Goal: Transaction & Acquisition: Purchase product/service

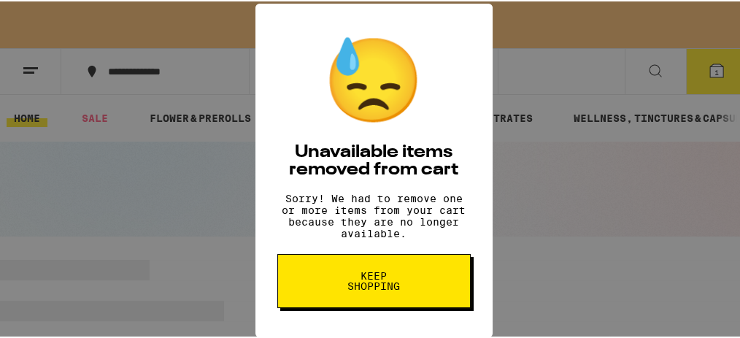
click at [351, 290] on span "Keep Shopping" at bounding box center [374, 279] width 75 height 20
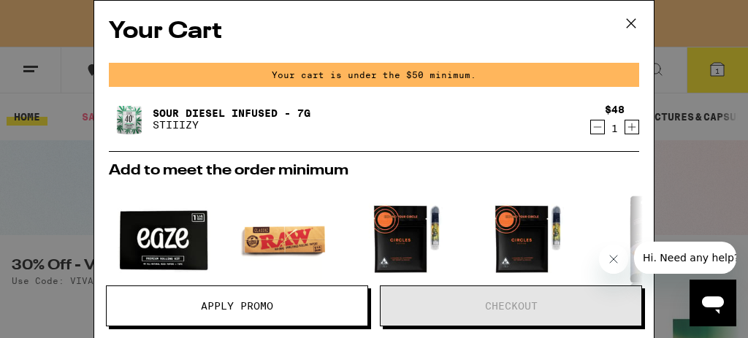
click at [591, 130] on icon "Decrement" at bounding box center [597, 127] width 13 height 18
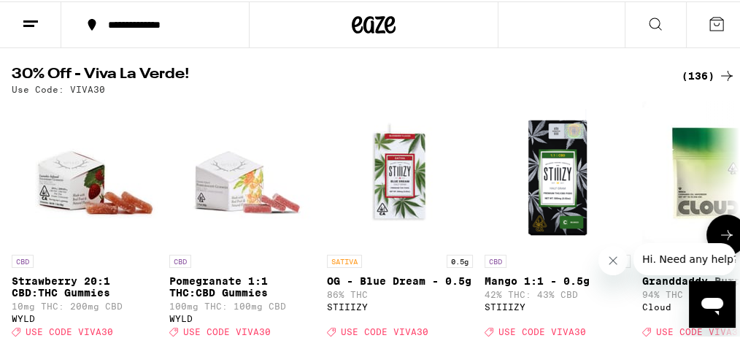
scroll to position [194, 0]
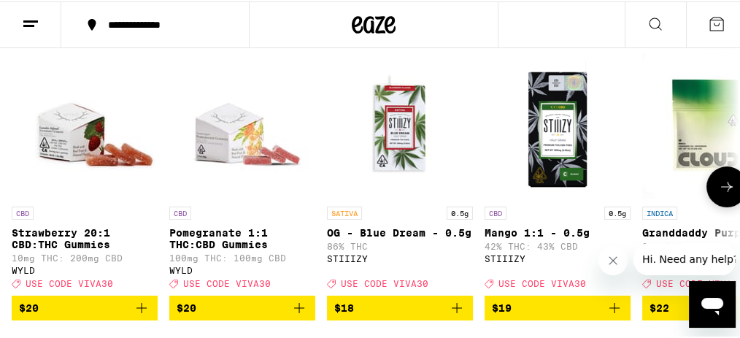
click at [718, 189] on icon at bounding box center [727, 186] width 18 height 18
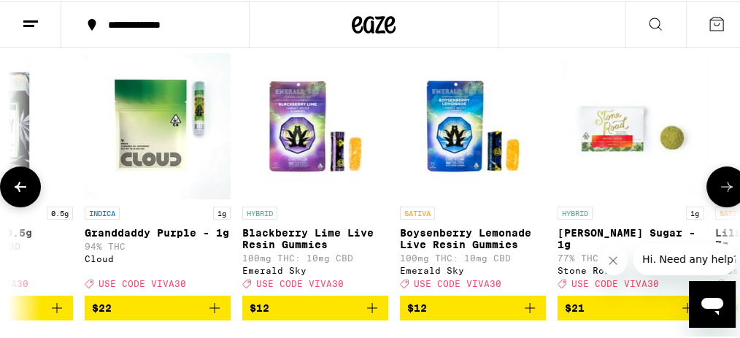
click at [718, 189] on icon at bounding box center [727, 186] width 18 height 18
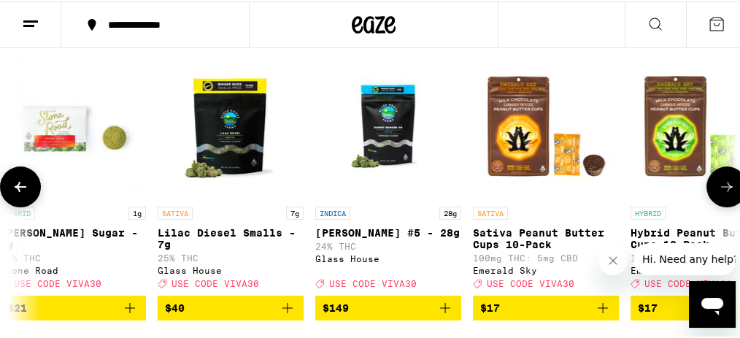
scroll to position [243, 0]
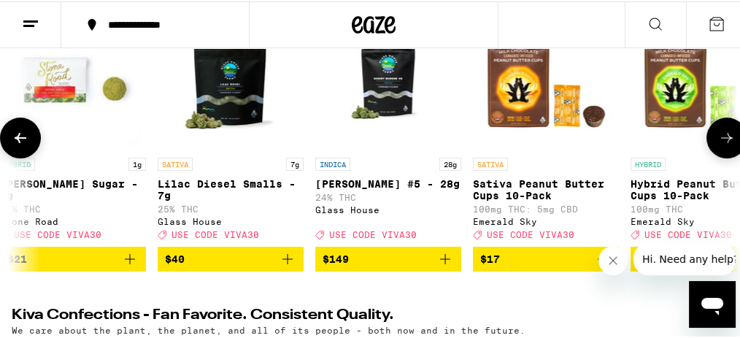
click at [727, 134] on icon at bounding box center [727, 137] width 18 height 18
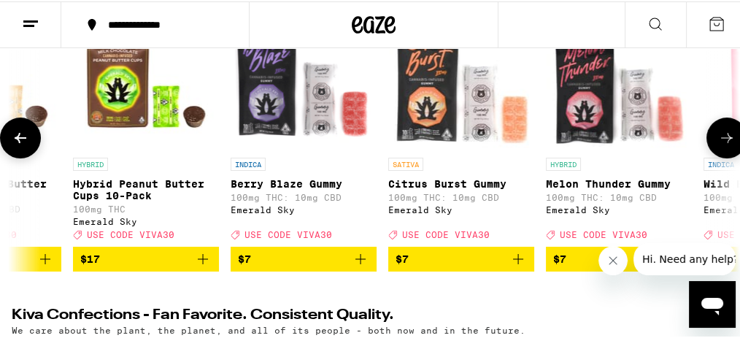
click at [727, 134] on icon at bounding box center [727, 137] width 18 height 18
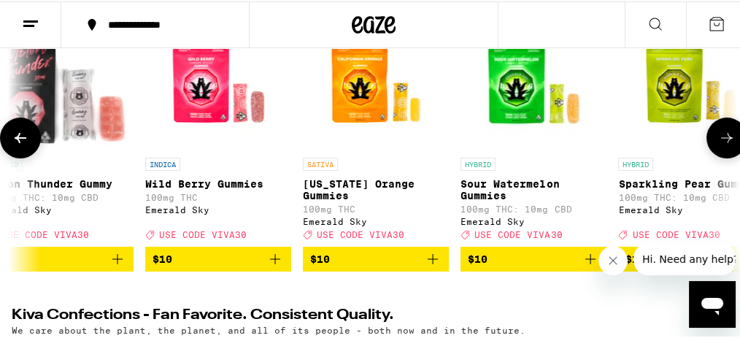
click at [727, 135] on icon at bounding box center [727, 137] width 18 height 18
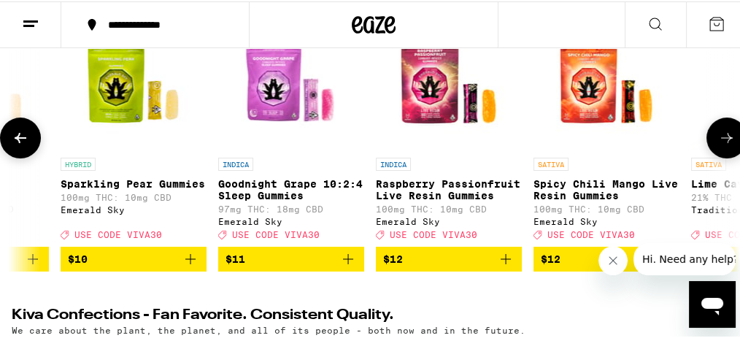
click at [727, 135] on icon at bounding box center [727, 137] width 18 height 18
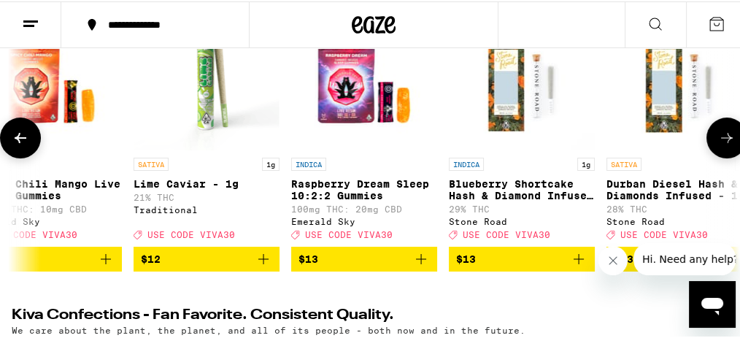
click at [727, 135] on icon at bounding box center [727, 137] width 18 height 18
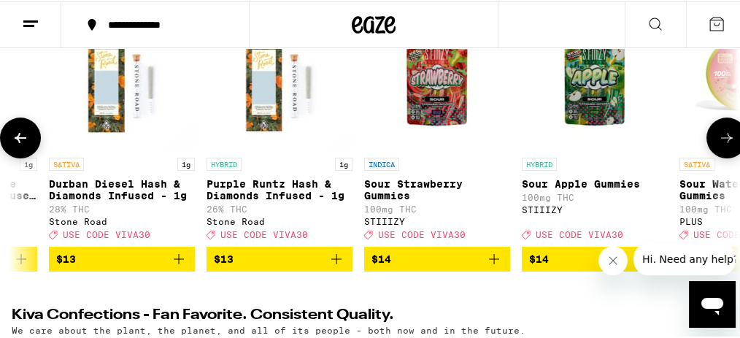
click at [727, 135] on icon at bounding box center [727, 137] width 18 height 18
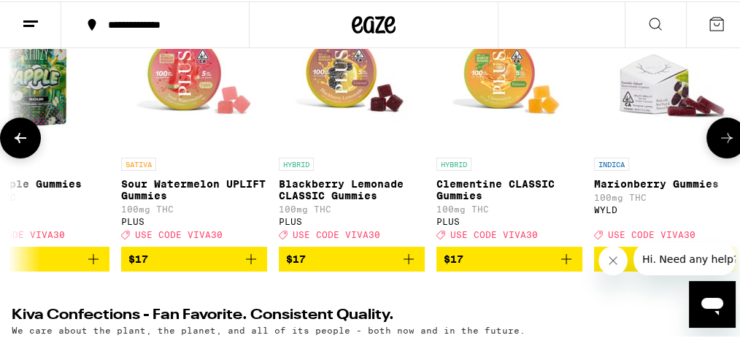
click at [727, 135] on icon at bounding box center [727, 137] width 18 height 18
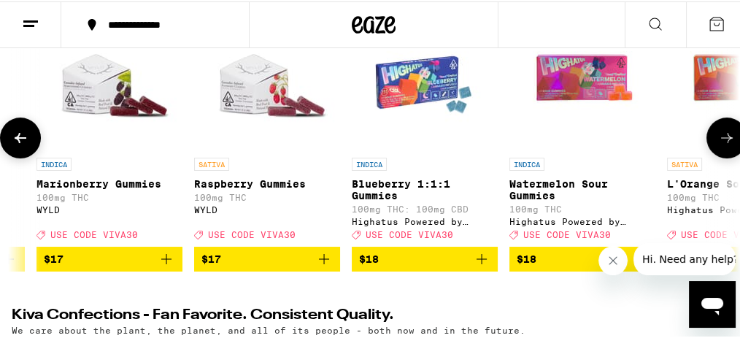
click at [727, 135] on icon at bounding box center [727, 137] width 18 height 18
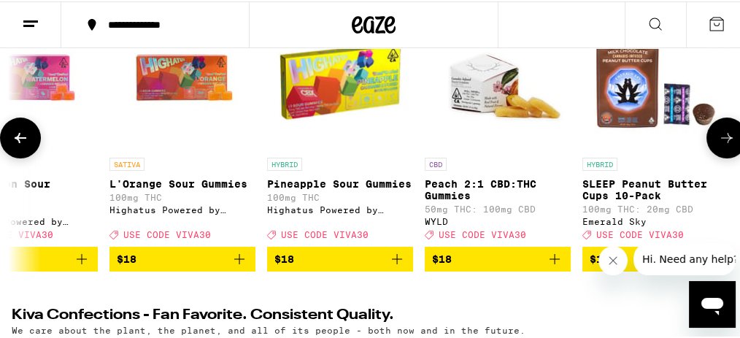
click at [727, 135] on icon at bounding box center [727, 137] width 18 height 18
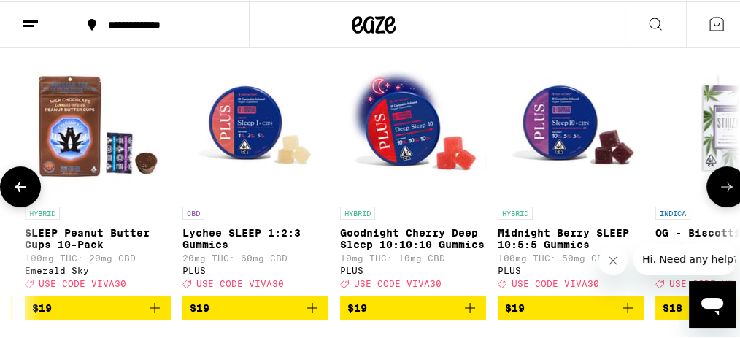
scroll to position [146, 0]
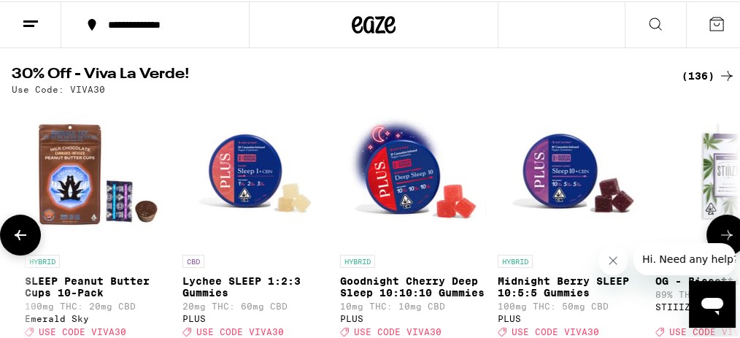
click at [721, 225] on button at bounding box center [727, 233] width 41 height 41
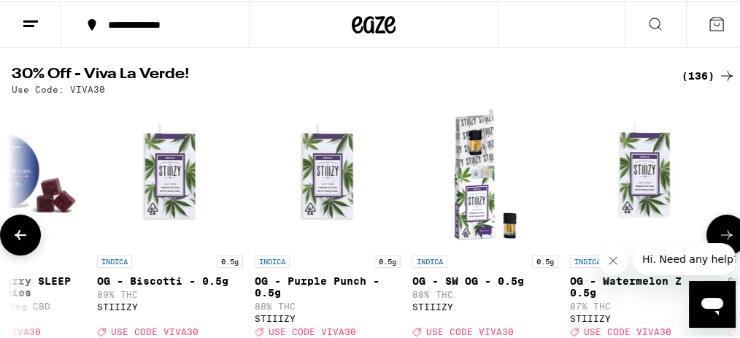
click at [721, 225] on button at bounding box center [727, 233] width 41 height 41
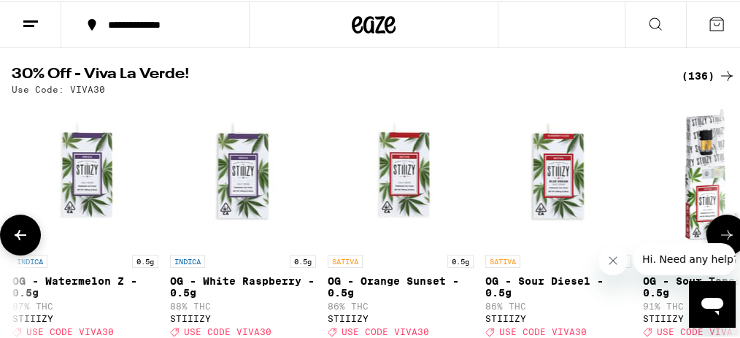
click at [36, 242] on button at bounding box center [20, 233] width 41 height 41
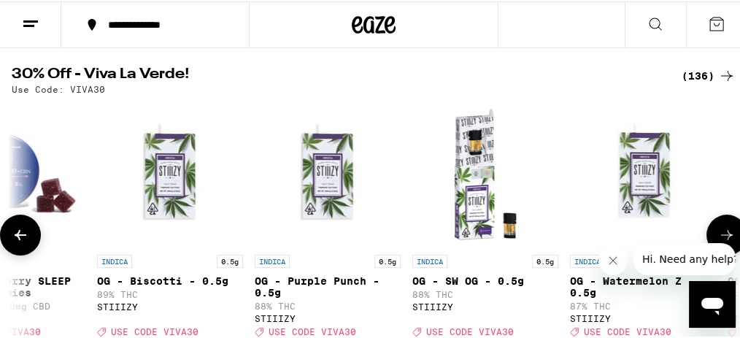
scroll to position [194, 0]
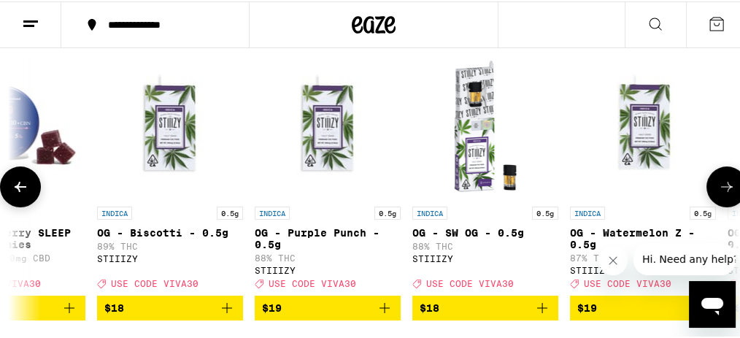
click at [723, 199] on button at bounding box center [727, 185] width 41 height 41
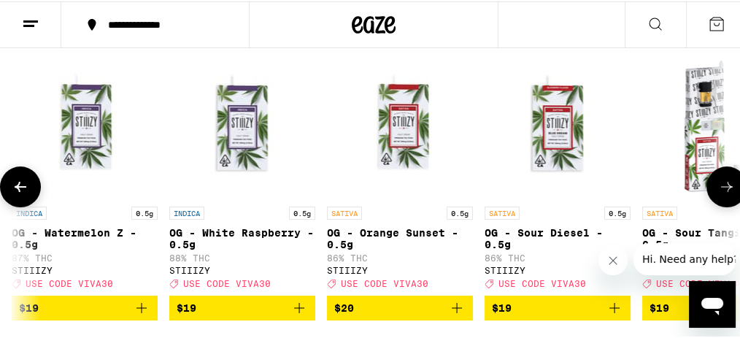
click at [723, 199] on button at bounding box center [727, 185] width 41 height 41
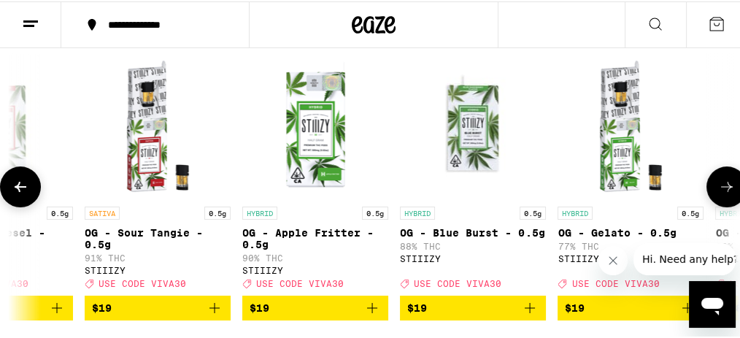
click at [723, 199] on button at bounding box center [727, 185] width 41 height 41
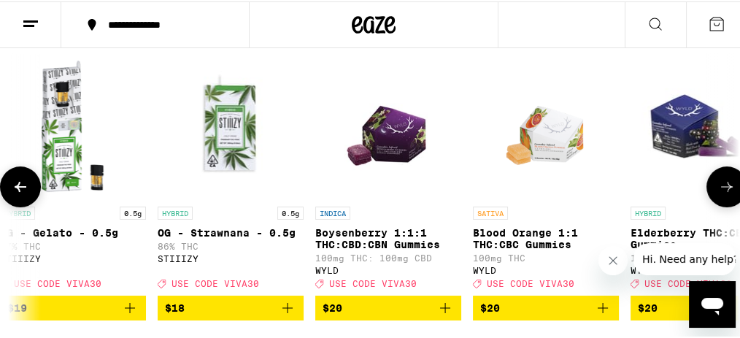
click at [723, 199] on button at bounding box center [727, 185] width 41 height 41
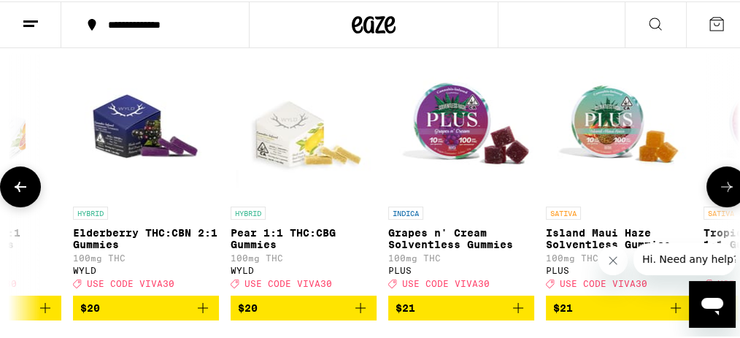
click at [723, 199] on button at bounding box center [727, 185] width 41 height 41
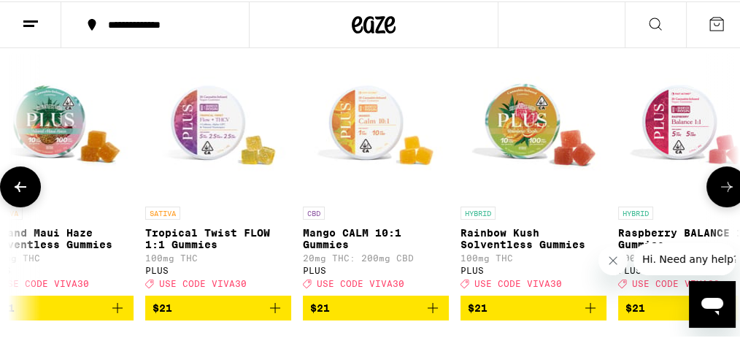
click at [723, 199] on button at bounding box center [727, 185] width 41 height 41
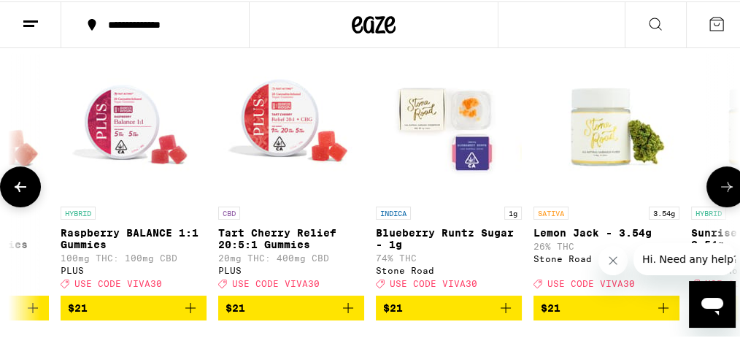
click at [723, 199] on button at bounding box center [727, 185] width 41 height 41
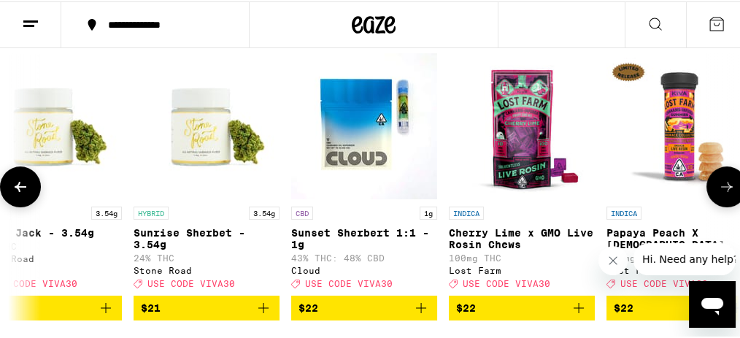
click at [723, 199] on button at bounding box center [727, 185] width 41 height 41
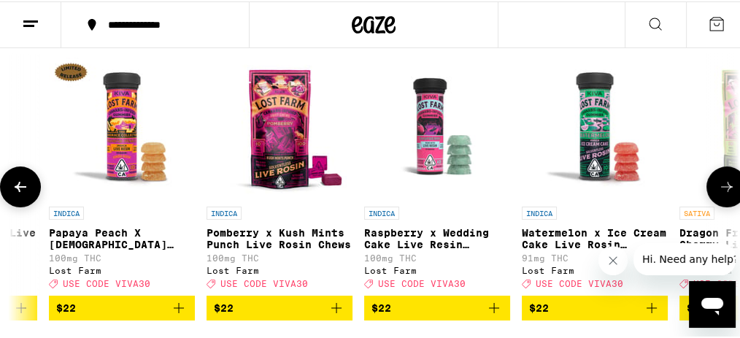
click at [723, 199] on button at bounding box center [727, 185] width 41 height 41
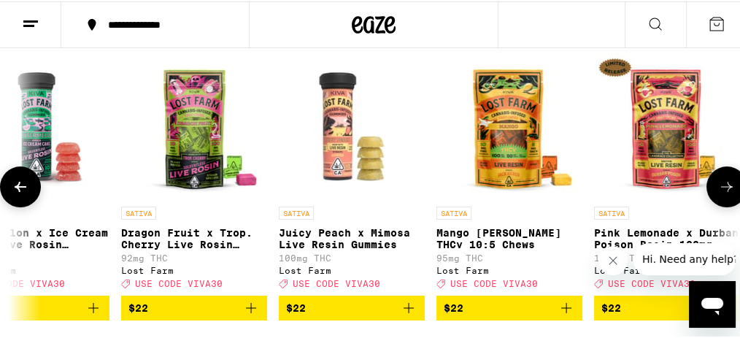
click at [723, 199] on button at bounding box center [727, 185] width 41 height 41
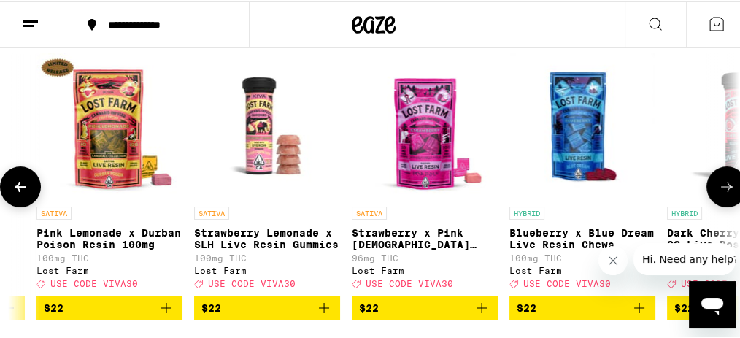
click at [723, 199] on button at bounding box center [727, 185] width 41 height 41
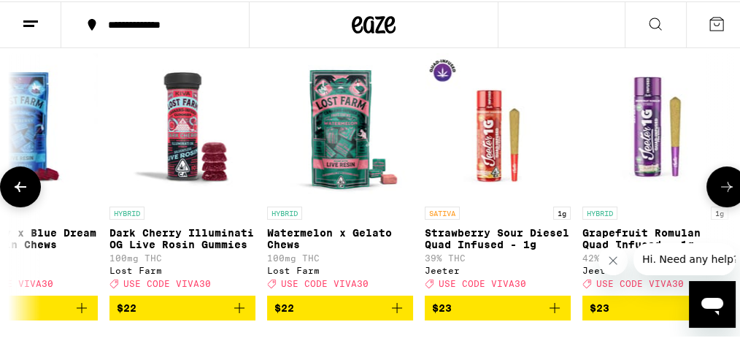
click at [723, 199] on button at bounding box center [727, 185] width 41 height 41
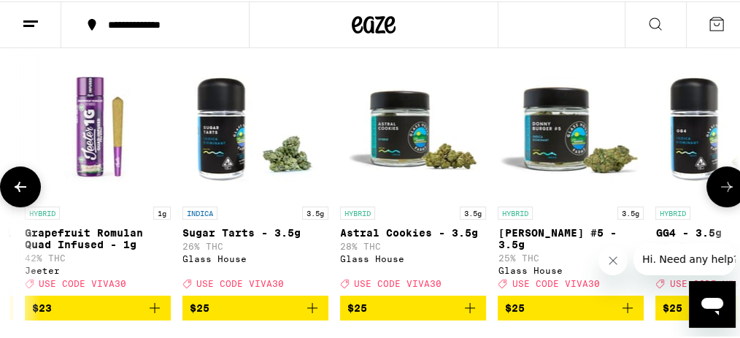
click at [723, 199] on button at bounding box center [727, 185] width 41 height 41
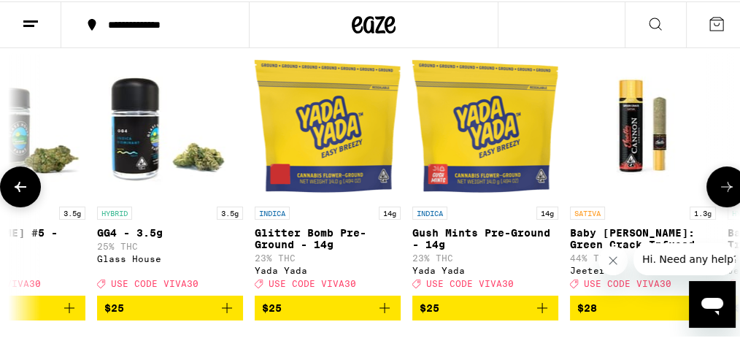
click at [723, 199] on button at bounding box center [727, 185] width 41 height 41
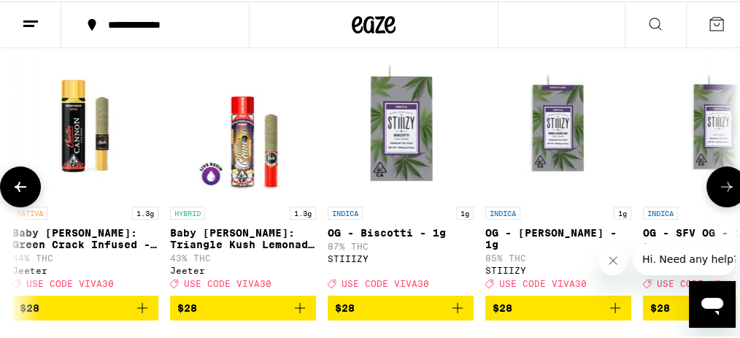
click at [723, 199] on button at bounding box center [727, 185] width 41 height 41
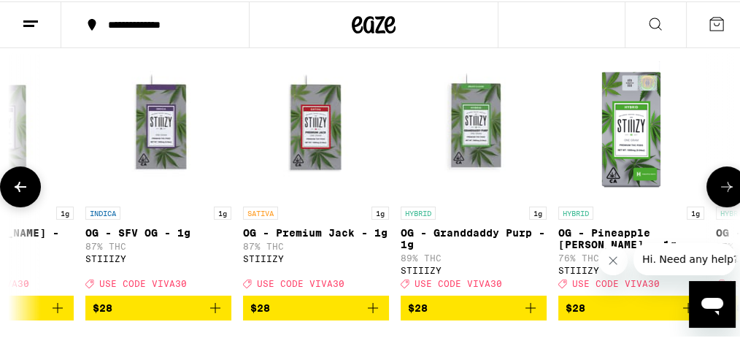
click at [13, 174] on button at bounding box center [20, 185] width 41 height 41
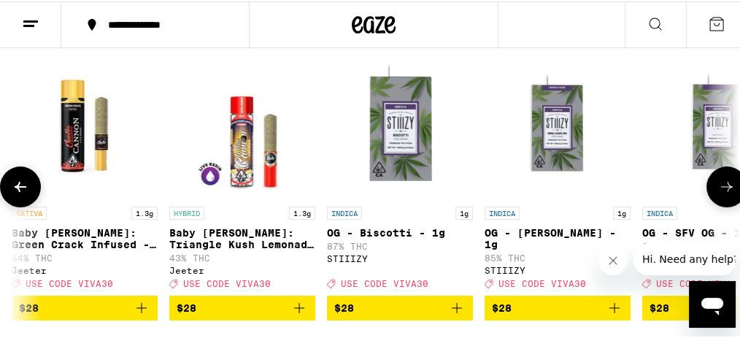
click at [13, 174] on button at bounding box center [20, 185] width 41 height 41
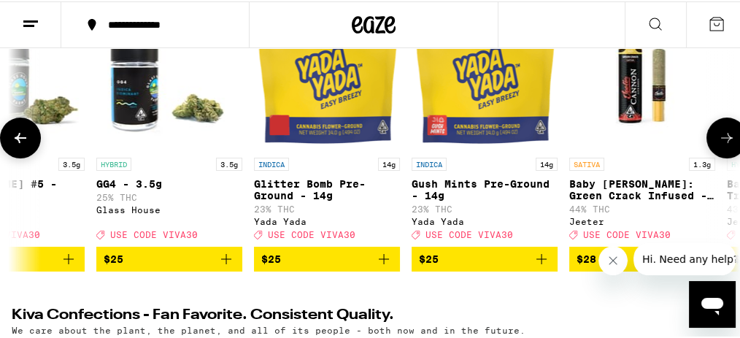
scroll to position [48, 0]
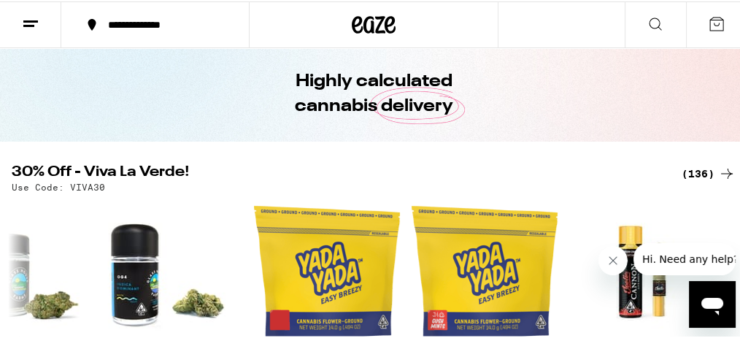
click at [34, 20] on line at bounding box center [30, 20] width 15 height 0
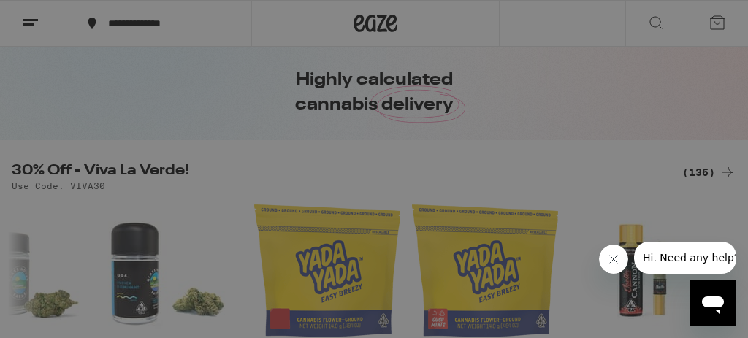
click at [313, 155] on icon at bounding box center [322, 161] width 18 height 18
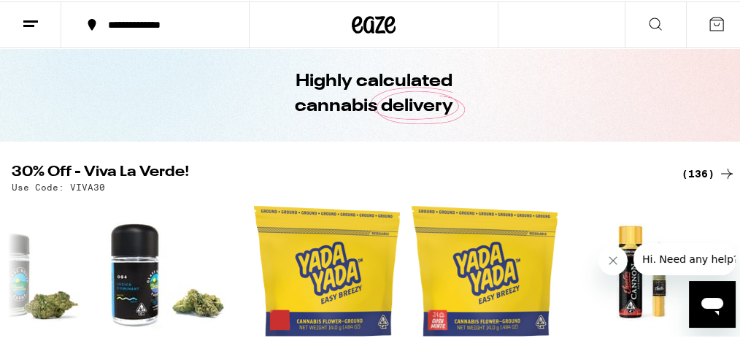
scroll to position [0, 0]
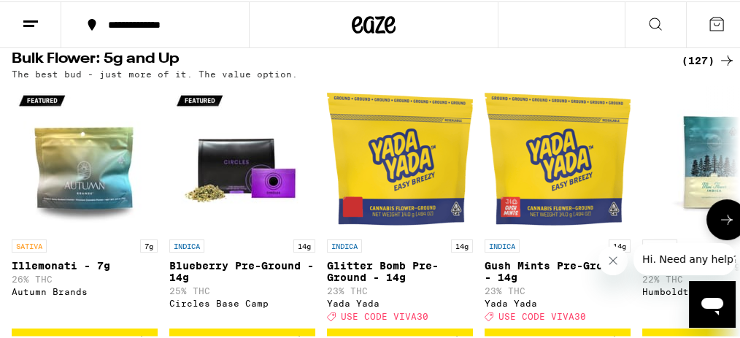
scroll to position [526, 0]
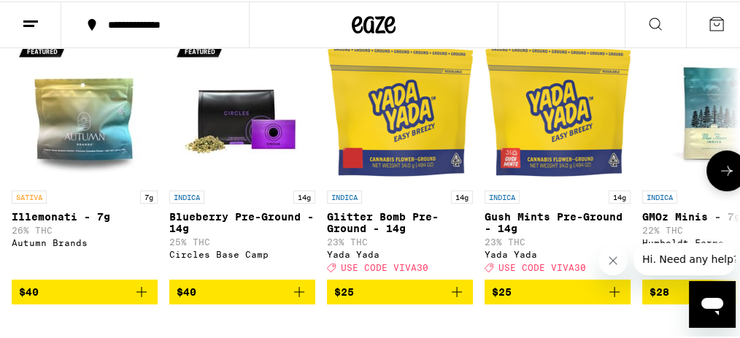
click at [729, 190] on button at bounding box center [727, 169] width 41 height 41
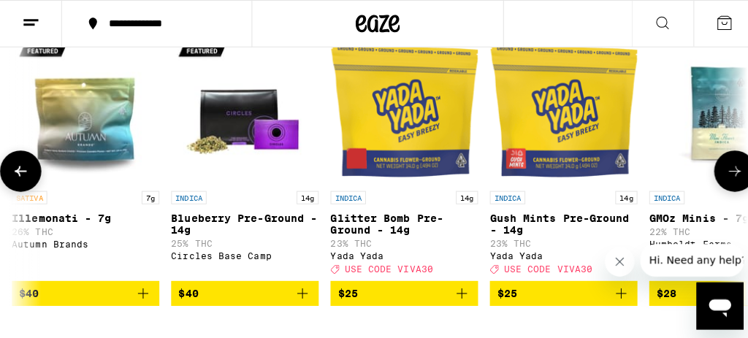
scroll to position [0, 558]
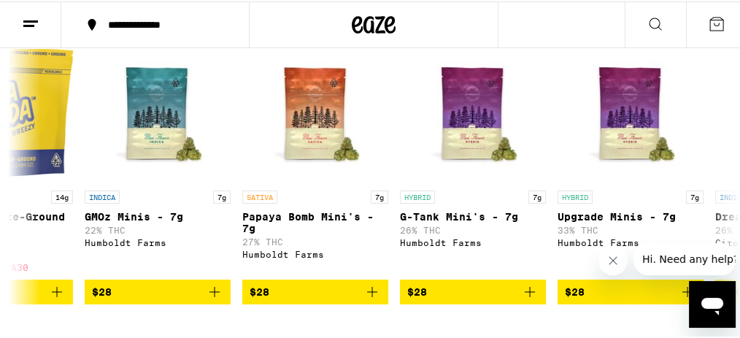
click at [41, 17] on button at bounding box center [30, 24] width 61 height 46
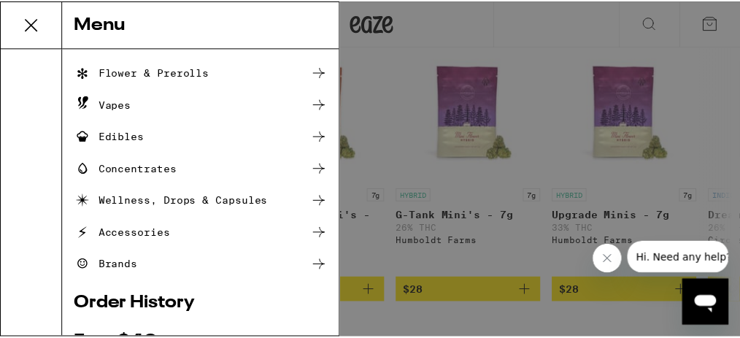
scroll to position [0, 0]
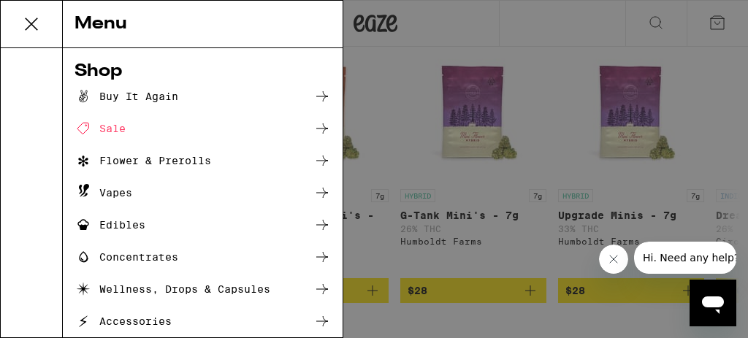
click at [28, 31] on icon at bounding box center [31, 23] width 29 height 29
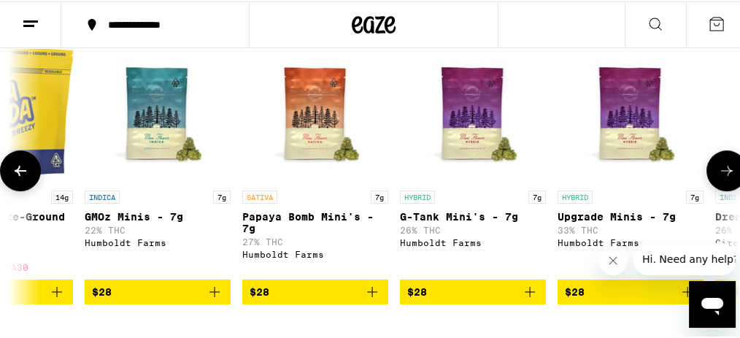
click at [718, 178] on icon at bounding box center [727, 170] width 18 height 18
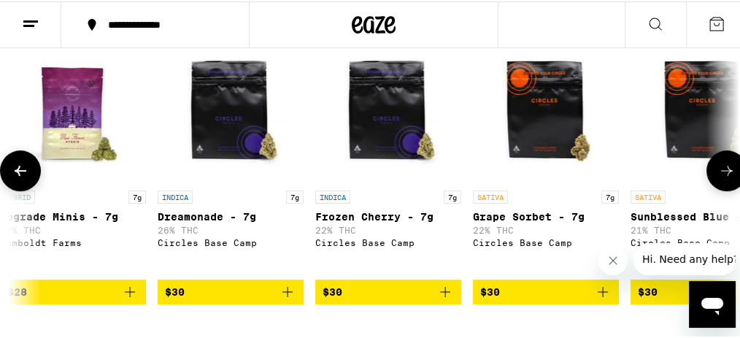
click at [721, 174] on icon at bounding box center [727, 169] width 12 height 10
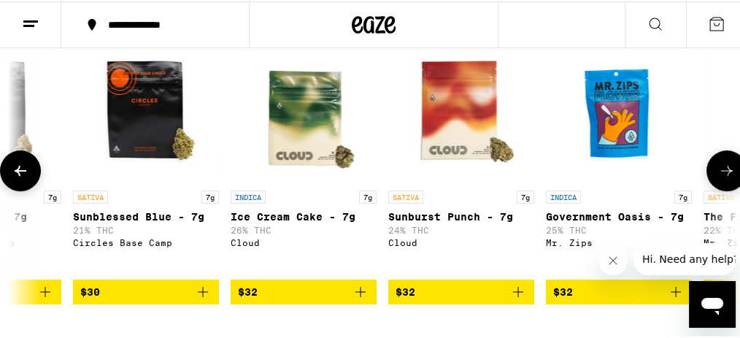
click at [721, 174] on icon at bounding box center [727, 169] width 12 height 10
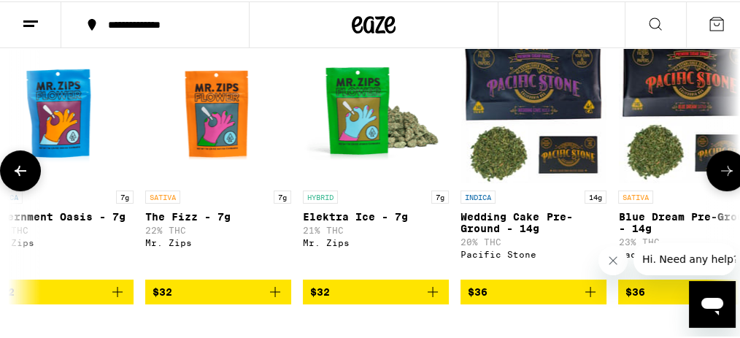
click at [721, 174] on icon at bounding box center [727, 169] width 12 height 10
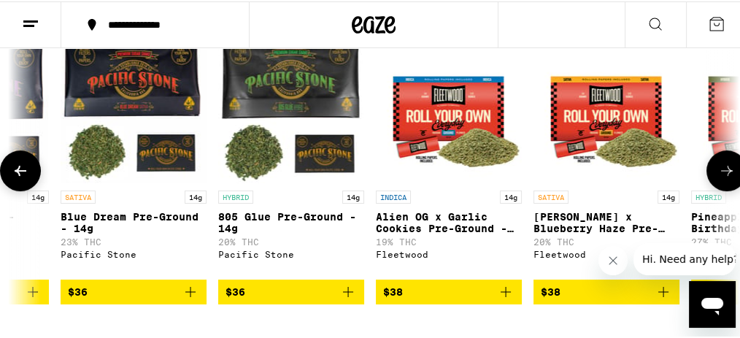
click at [721, 174] on icon at bounding box center [727, 169] width 12 height 10
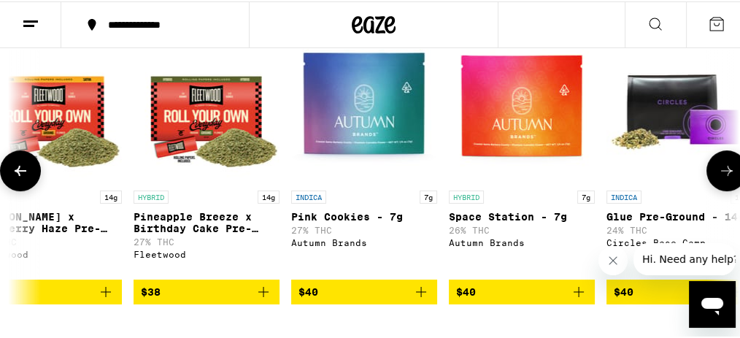
click at [721, 174] on icon at bounding box center [727, 169] width 12 height 10
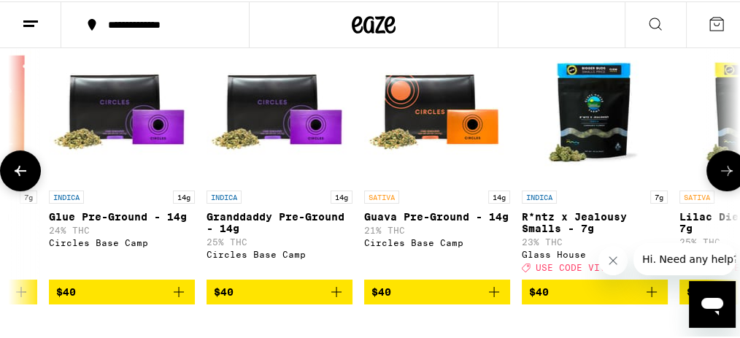
click at [721, 174] on icon at bounding box center [727, 169] width 12 height 10
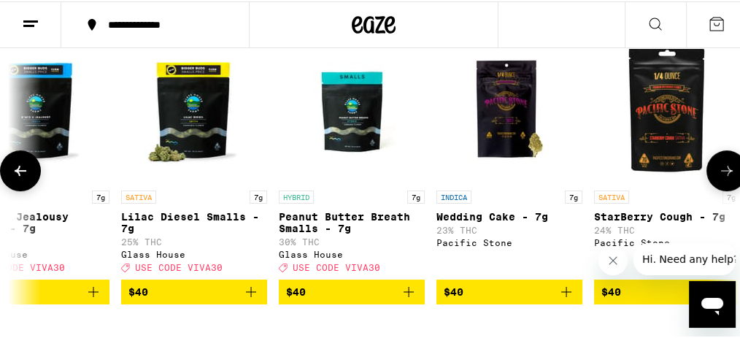
click at [721, 174] on icon at bounding box center [727, 169] width 12 height 10
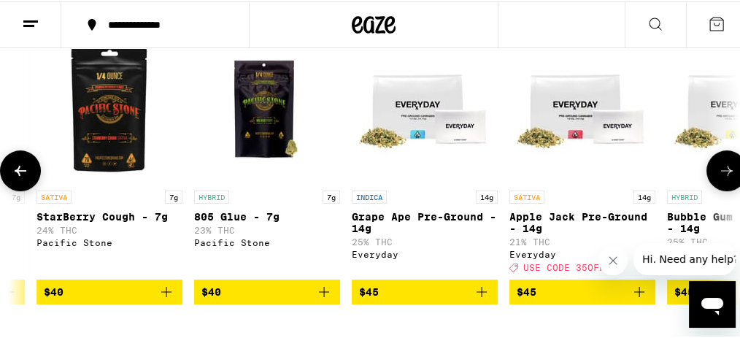
click at [721, 174] on icon at bounding box center [727, 169] width 12 height 10
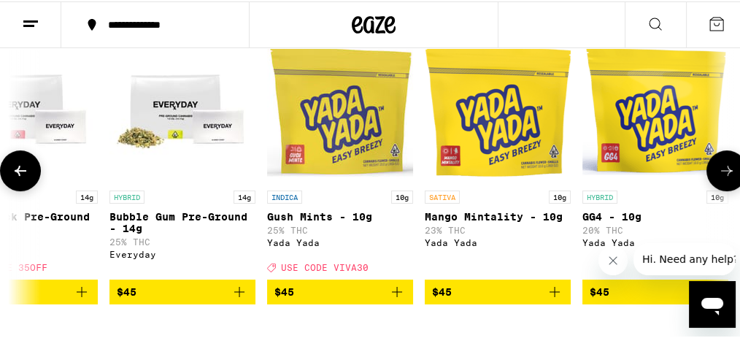
click at [721, 174] on icon at bounding box center [727, 169] width 12 height 10
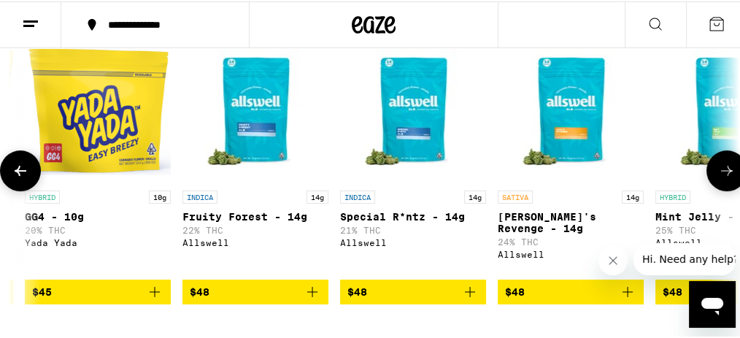
click at [721, 174] on icon at bounding box center [727, 169] width 12 height 10
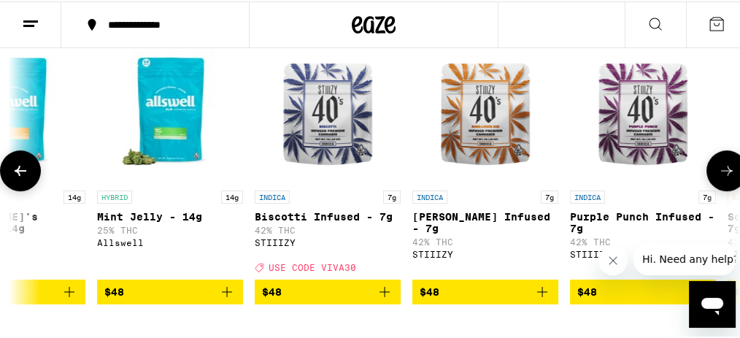
click at [721, 174] on icon at bounding box center [727, 169] width 12 height 10
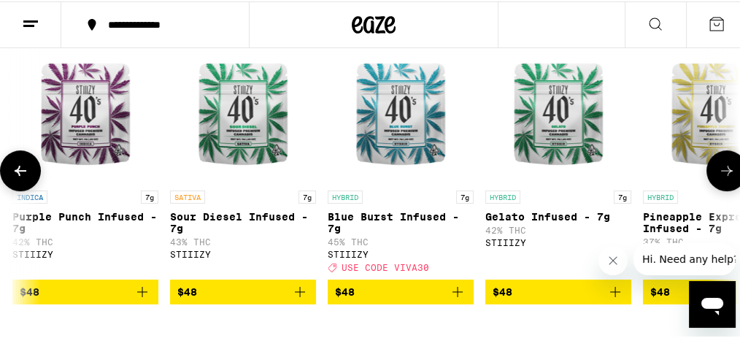
click at [721, 174] on icon at bounding box center [727, 169] width 12 height 10
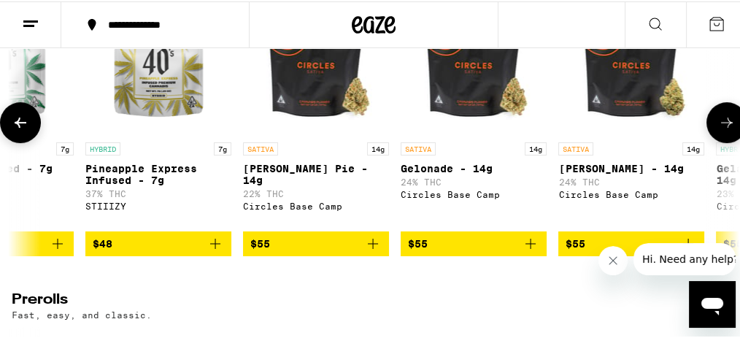
scroll to position [526, 0]
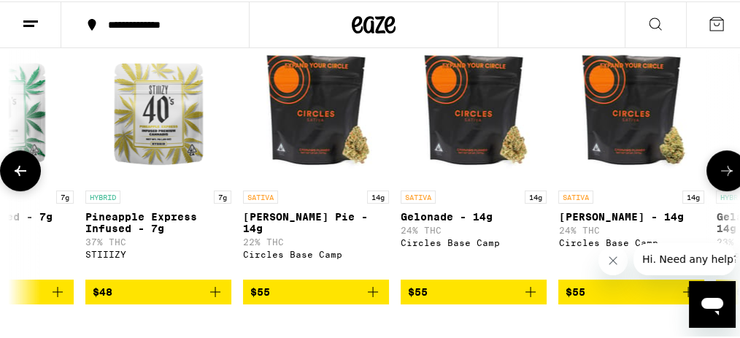
click at [718, 178] on icon at bounding box center [727, 170] width 18 height 18
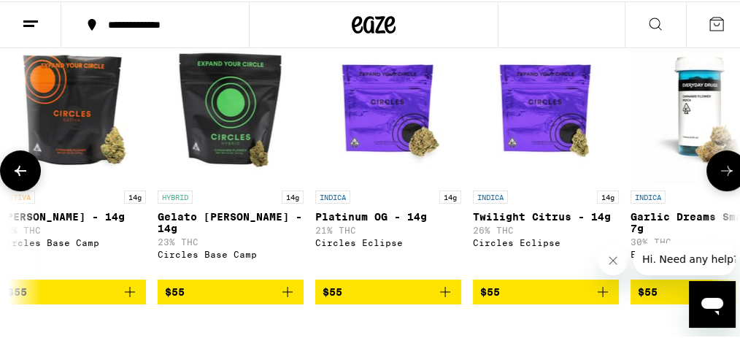
click at [718, 178] on icon at bounding box center [727, 170] width 18 height 18
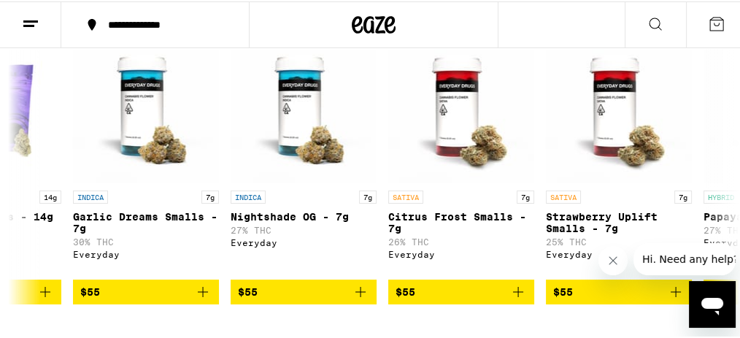
click at [32, 32] on button at bounding box center [30, 24] width 61 height 46
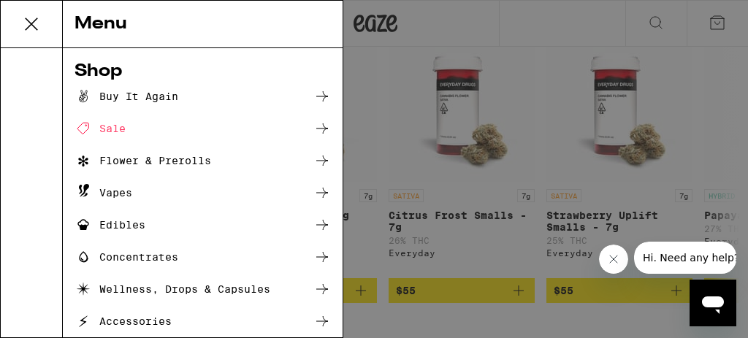
click at [148, 162] on div "Flower & Prerolls" at bounding box center [142, 161] width 137 height 18
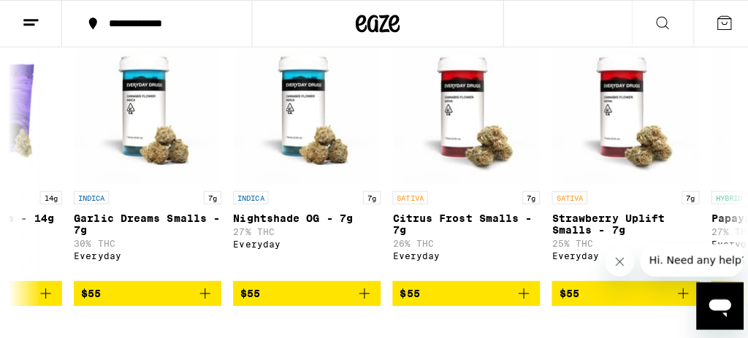
scroll to position [0, 0]
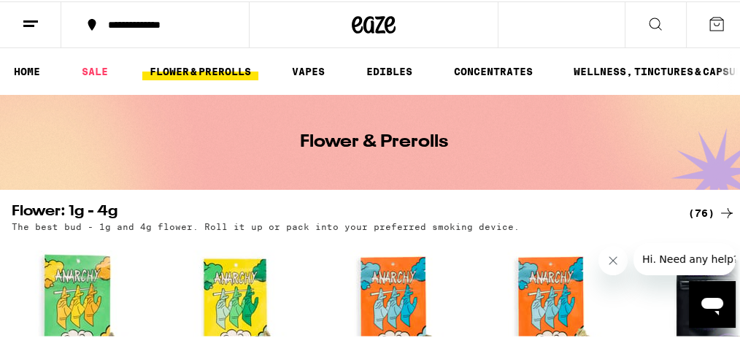
click at [35, 10] on button at bounding box center [30, 24] width 61 height 46
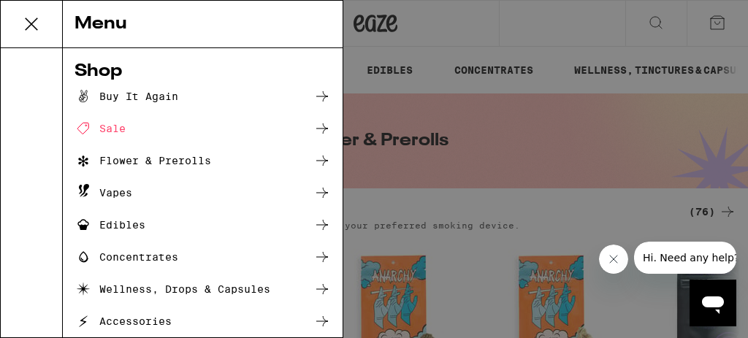
click at [127, 121] on div "Sale" at bounding box center [202, 129] width 256 height 18
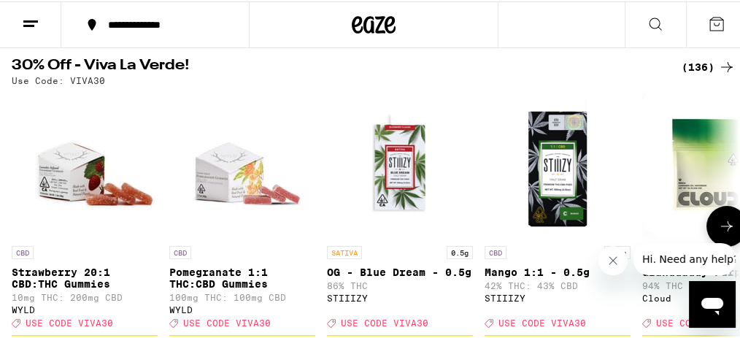
scroll to position [194, 0]
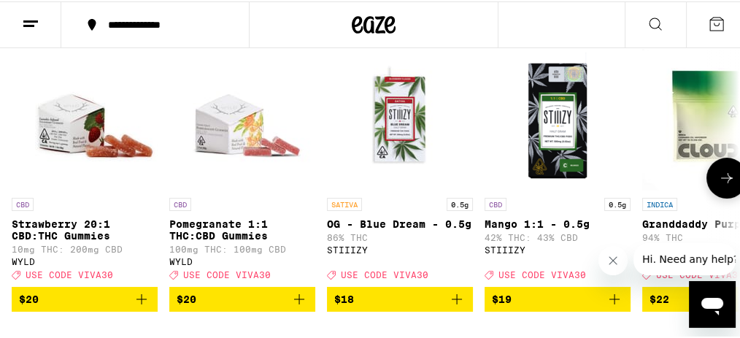
click at [727, 180] on icon at bounding box center [727, 177] width 18 height 18
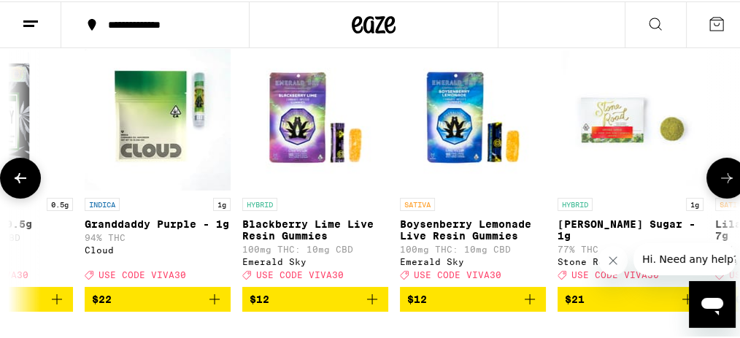
click at [727, 180] on icon at bounding box center [727, 177] width 18 height 18
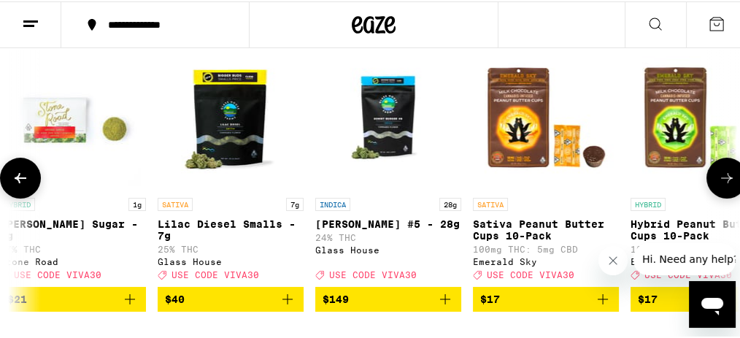
scroll to position [243, 0]
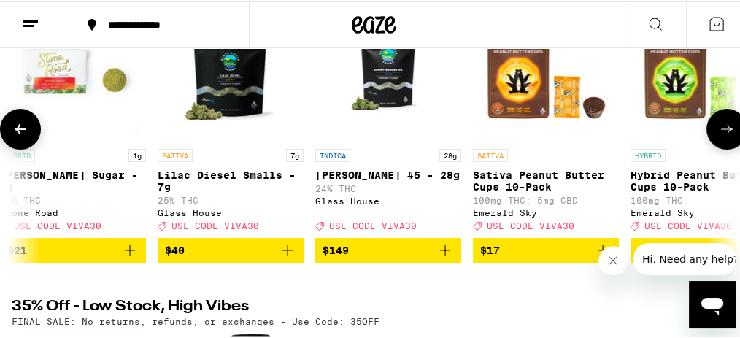
click at [710, 139] on button at bounding box center [727, 127] width 41 height 41
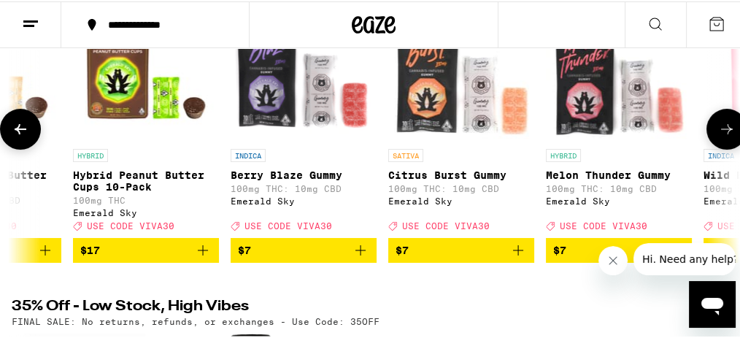
click at [710, 139] on button at bounding box center [727, 127] width 41 height 41
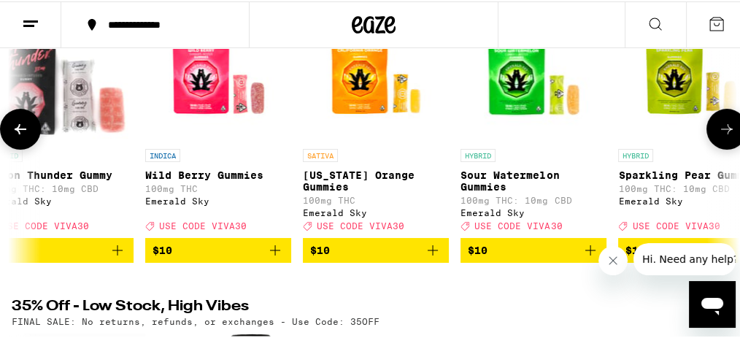
click at [710, 139] on button at bounding box center [727, 127] width 41 height 41
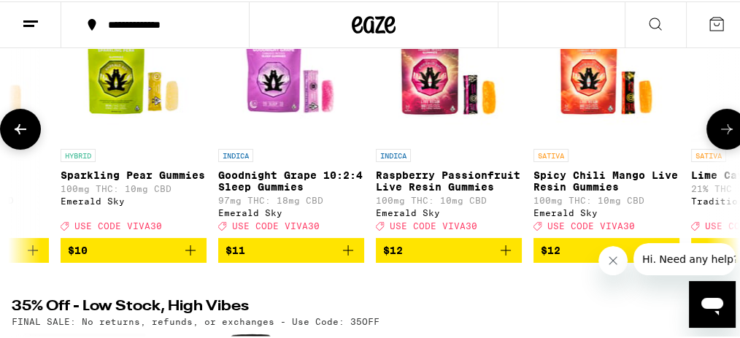
click at [710, 139] on button at bounding box center [727, 127] width 41 height 41
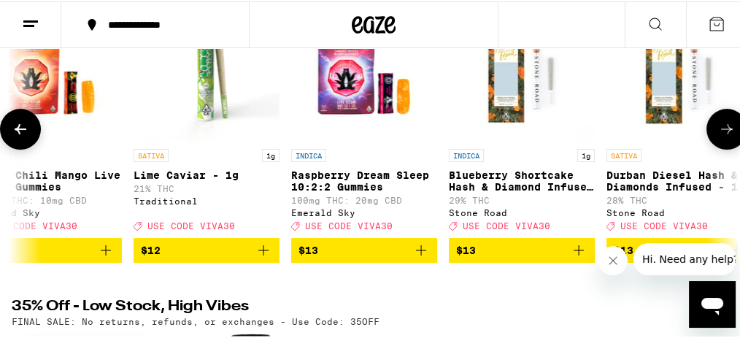
click at [710, 139] on button at bounding box center [727, 127] width 41 height 41
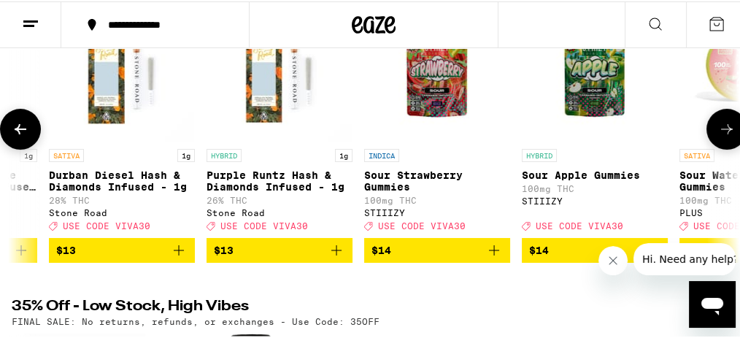
click at [710, 139] on button at bounding box center [727, 127] width 41 height 41
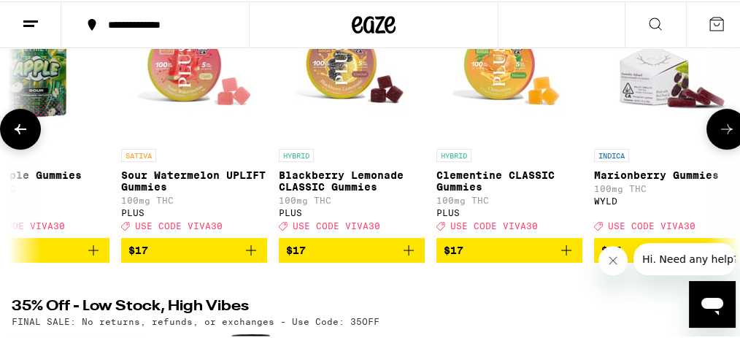
scroll to position [194, 0]
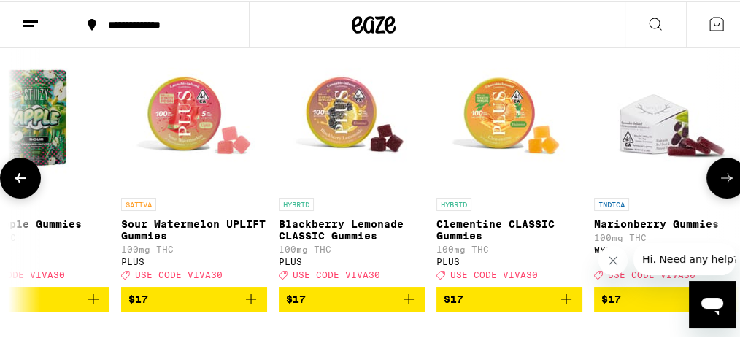
click at [718, 185] on icon at bounding box center [727, 177] width 18 height 18
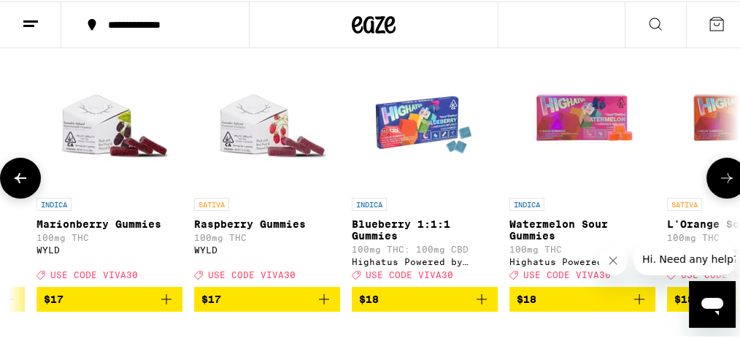
click at [718, 185] on icon at bounding box center [727, 177] width 18 height 18
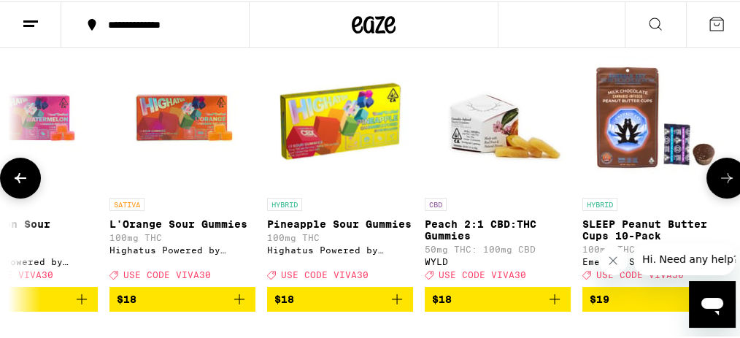
click at [718, 185] on icon at bounding box center [727, 177] width 18 height 18
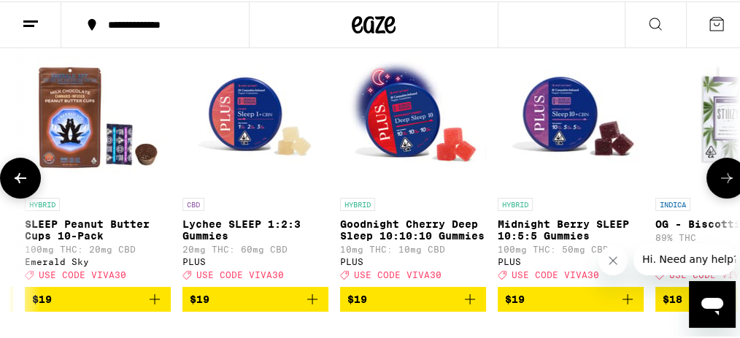
click at [718, 185] on icon at bounding box center [727, 177] width 18 height 18
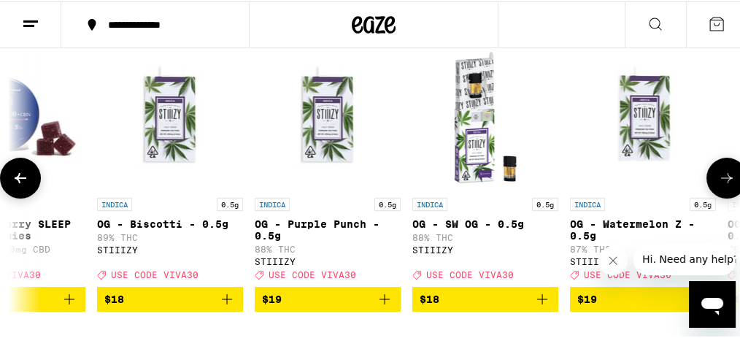
click at [718, 185] on icon at bounding box center [727, 177] width 18 height 18
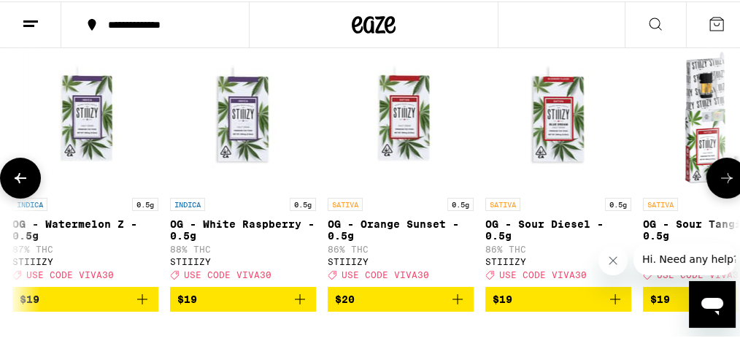
click at [718, 184] on icon at bounding box center [727, 177] width 18 height 18
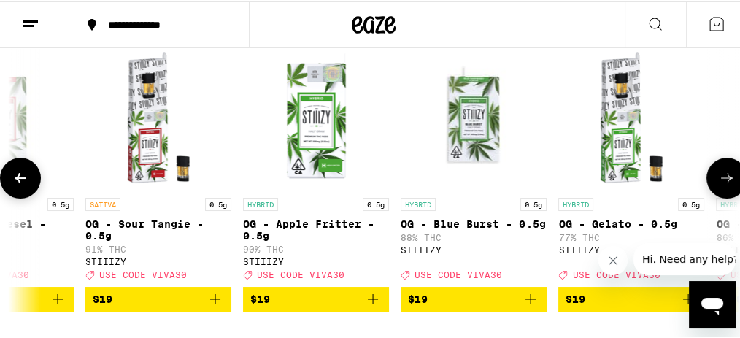
click at [718, 184] on icon at bounding box center [727, 177] width 18 height 18
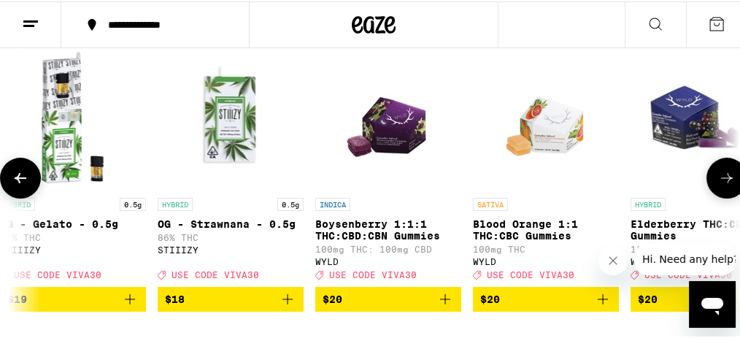
click at [718, 184] on icon at bounding box center [727, 177] width 18 height 18
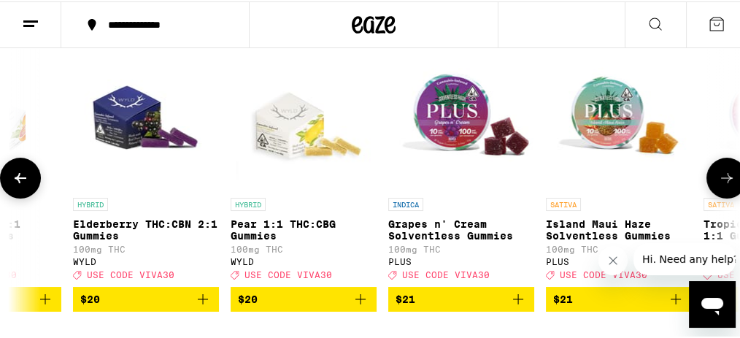
click at [718, 184] on icon at bounding box center [727, 177] width 18 height 18
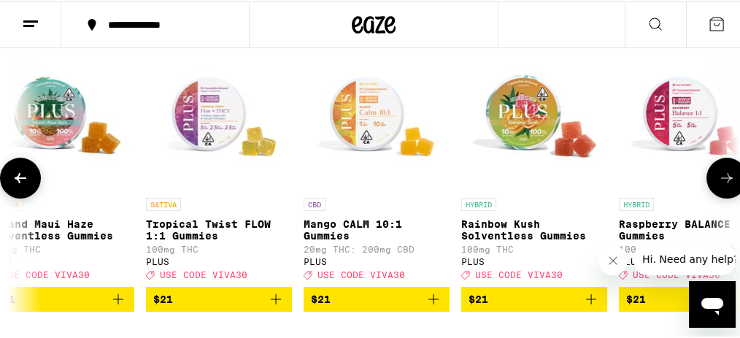
click at [718, 184] on icon at bounding box center [727, 177] width 18 height 18
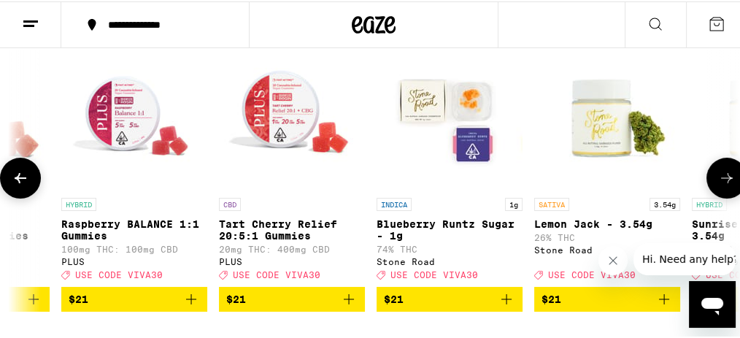
click at [718, 184] on icon at bounding box center [727, 177] width 18 height 18
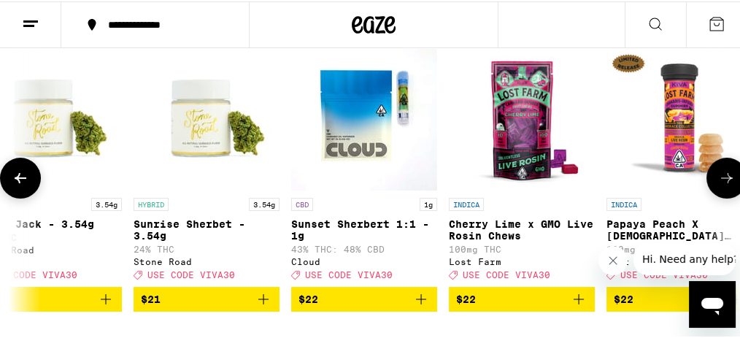
click at [23, 183] on icon at bounding box center [21, 177] width 18 height 18
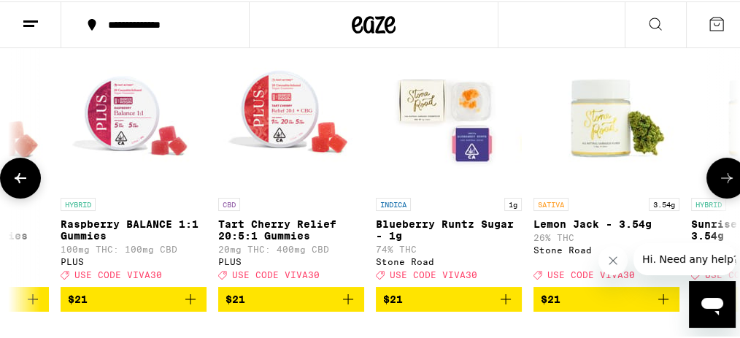
click at [718, 185] on icon at bounding box center [727, 177] width 18 height 18
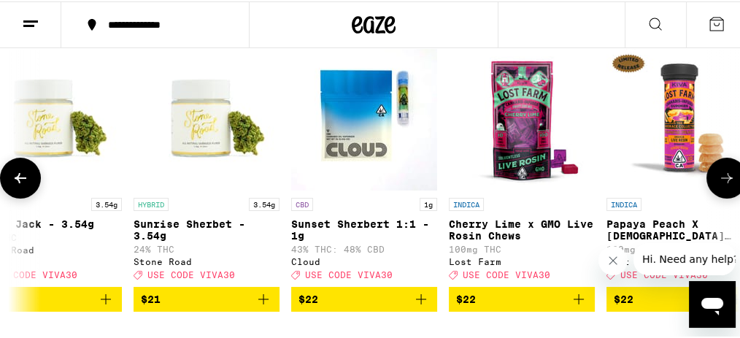
click at [718, 185] on icon at bounding box center [727, 177] width 18 height 18
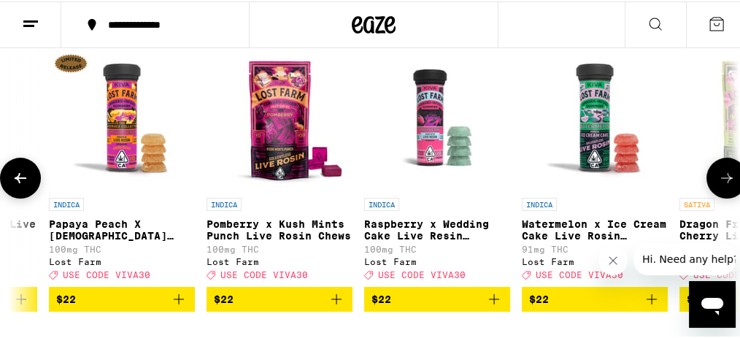
click at [718, 185] on icon at bounding box center [727, 177] width 18 height 18
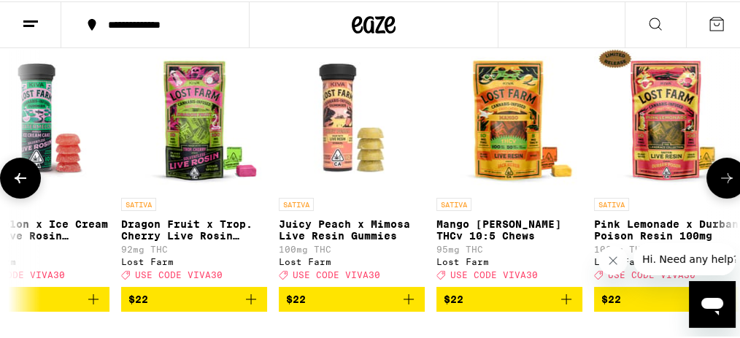
click at [718, 185] on icon at bounding box center [727, 177] width 18 height 18
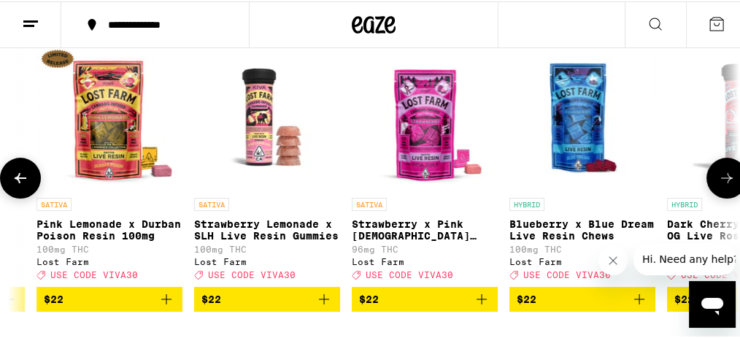
click at [718, 185] on icon at bounding box center [727, 177] width 18 height 18
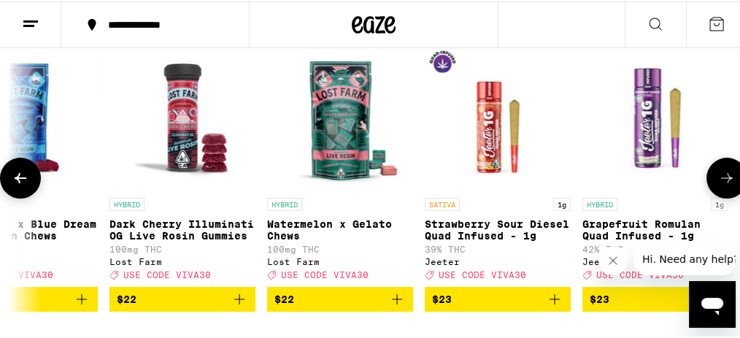
click at [718, 185] on icon at bounding box center [727, 177] width 18 height 18
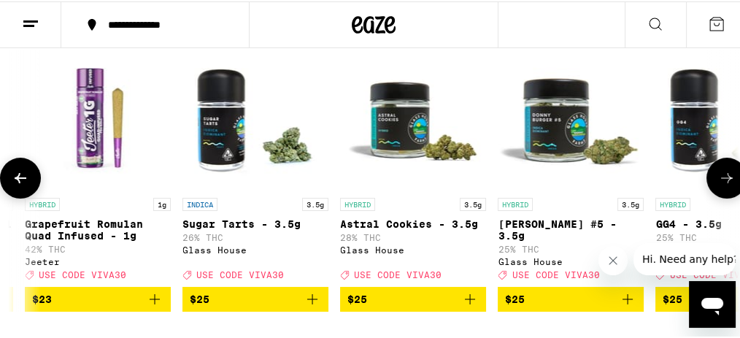
click at [718, 185] on icon at bounding box center [727, 177] width 18 height 18
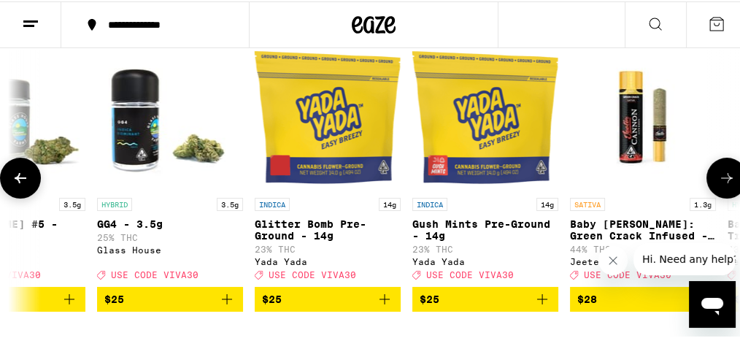
click at [21, 175] on icon at bounding box center [21, 177] width 18 height 18
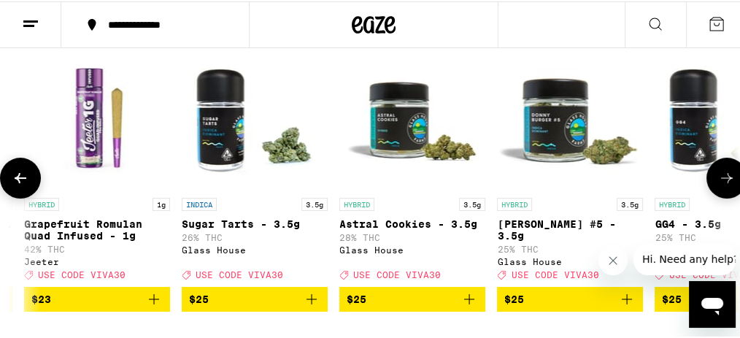
click at [721, 185] on icon at bounding box center [727, 177] width 18 height 18
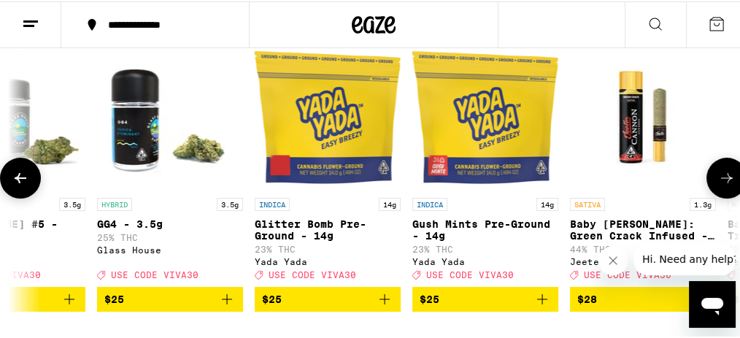
click at [721, 185] on icon at bounding box center [727, 177] width 18 height 18
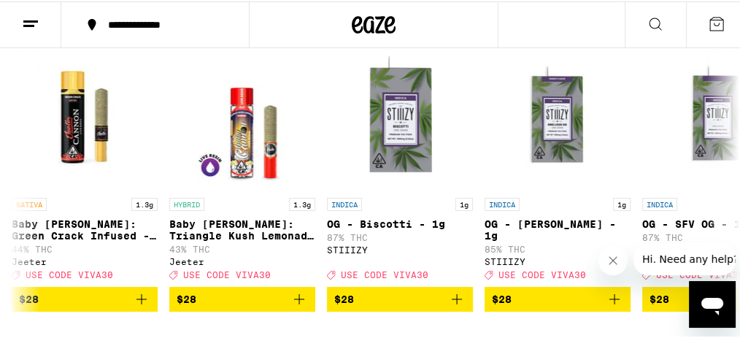
click at [23, 16] on icon at bounding box center [31, 23] width 18 height 18
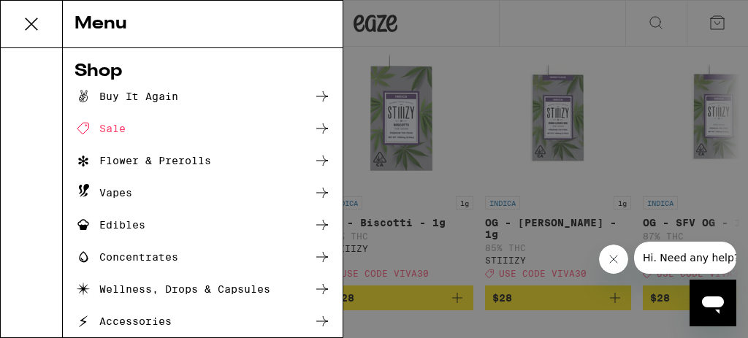
click at [68, 25] on div "Menu" at bounding box center [203, 24] width 280 height 47
click at [83, 23] on div "Menu" at bounding box center [203, 24] width 280 height 47
click at [131, 163] on div "Flower & Prerolls" at bounding box center [142, 161] width 137 height 18
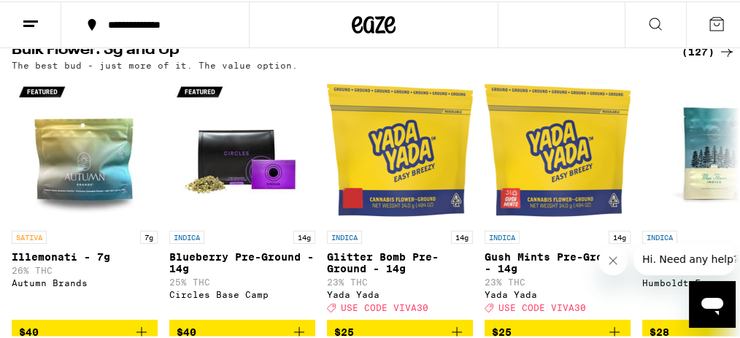
scroll to position [438, 0]
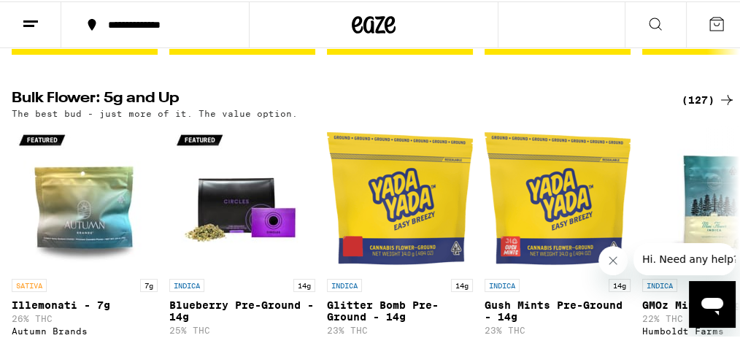
click at [697, 105] on div "(127)" at bounding box center [709, 99] width 54 height 18
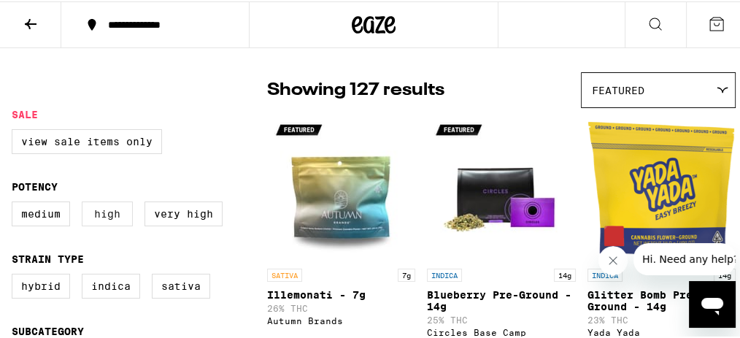
scroll to position [194, 0]
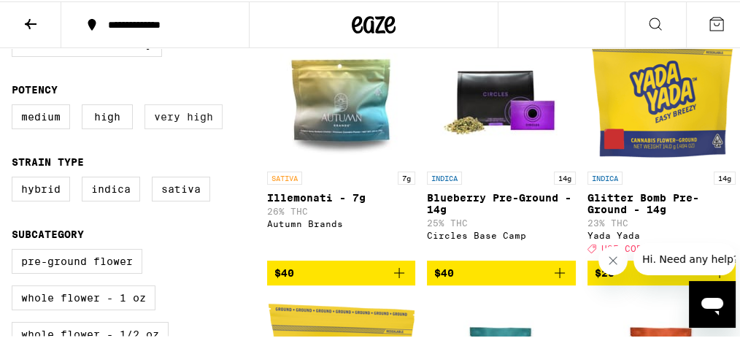
click at [164, 116] on label "Very High" at bounding box center [184, 115] width 78 height 25
click at [15, 106] on input "Very High" at bounding box center [15, 105] width 1 height 1
checkbox input "true"
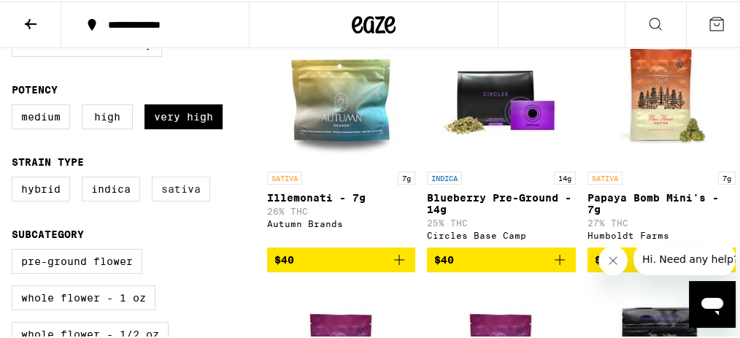
click at [175, 200] on label "Sativa" at bounding box center [181, 187] width 58 height 25
click at [15, 178] on input "Sativa" at bounding box center [15, 177] width 1 height 1
checkbox input "true"
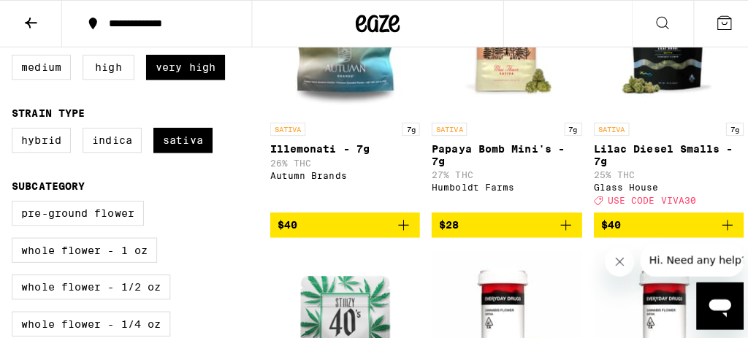
scroll to position [292, 0]
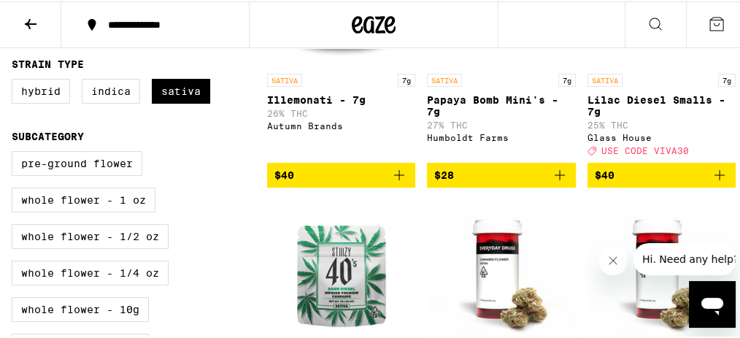
click at [634, 154] on span "USE CODE VIVA30" at bounding box center [646, 149] width 88 height 9
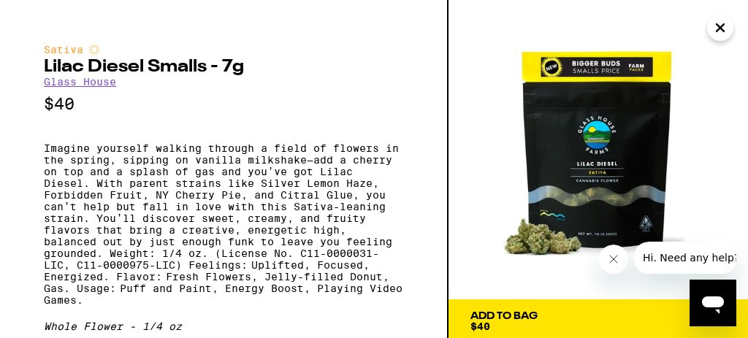
click at [634, 161] on img at bounding box center [597, 149] width 299 height 299
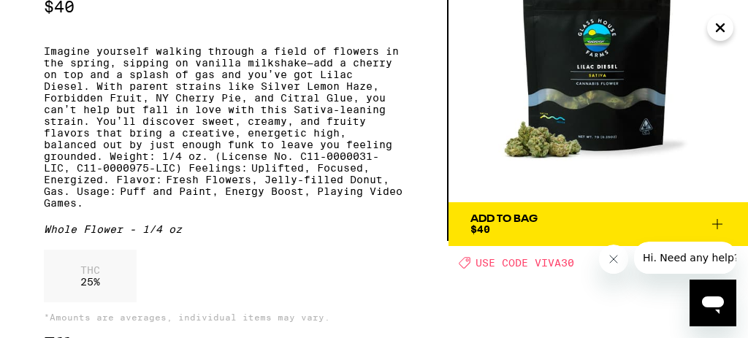
scroll to position [146, 0]
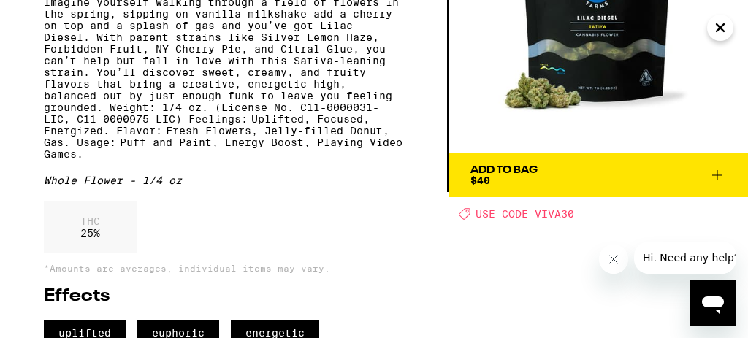
click at [559, 215] on span "USE CODE VIVA30" at bounding box center [524, 214] width 99 height 12
copy span "VIVA30"
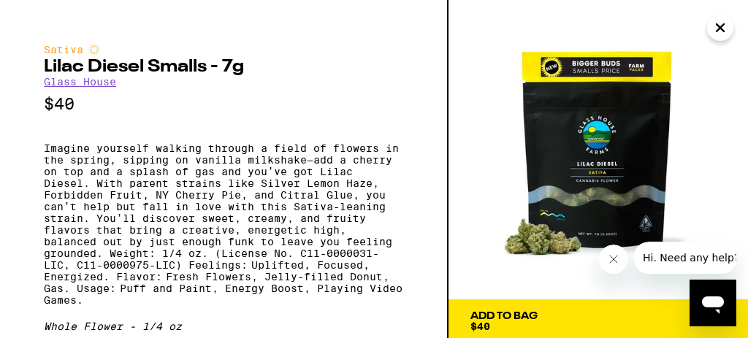
scroll to position [97, 0]
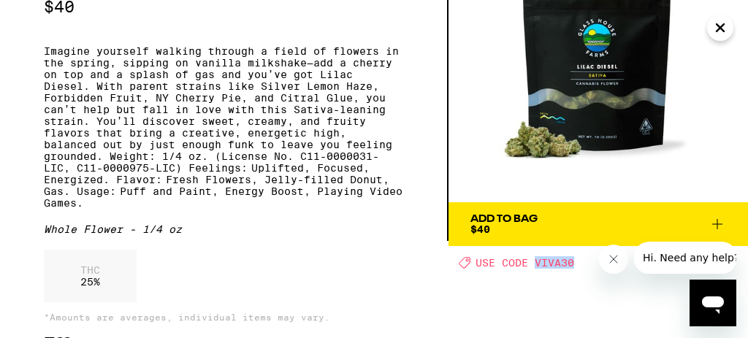
click at [499, 216] on div "Add To Bag" at bounding box center [503, 219] width 67 height 10
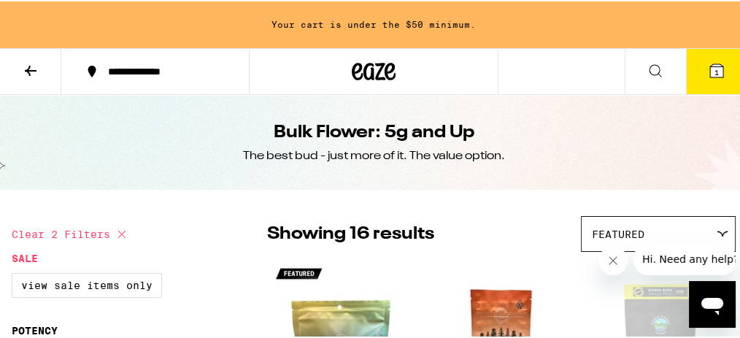
scroll to position [97, 0]
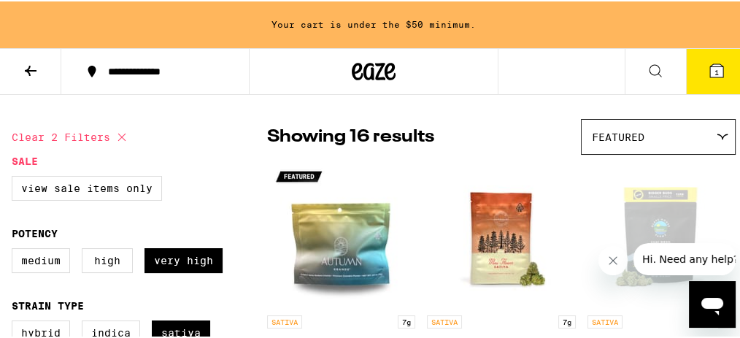
click at [604, 138] on span "Featured" at bounding box center [618, 136] width 53 height 12
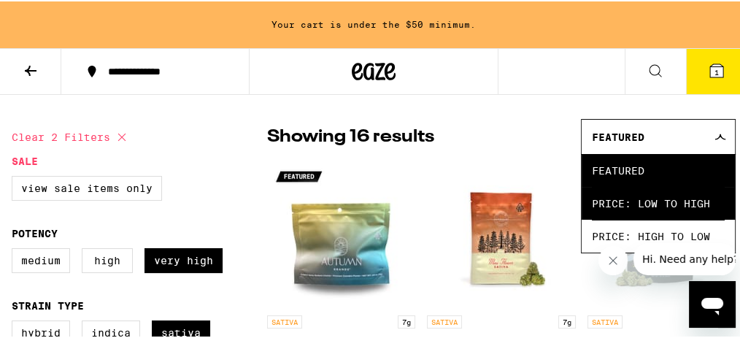
scroll to position [146, 0]
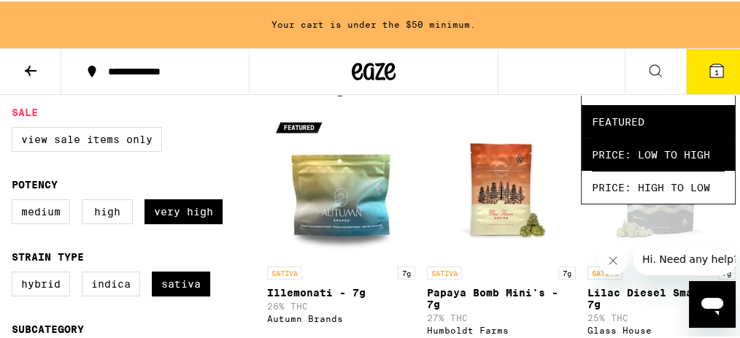
click at [619, 159] on span "Price: Low to High" at bounding box center [658, 153] width 133 height 33
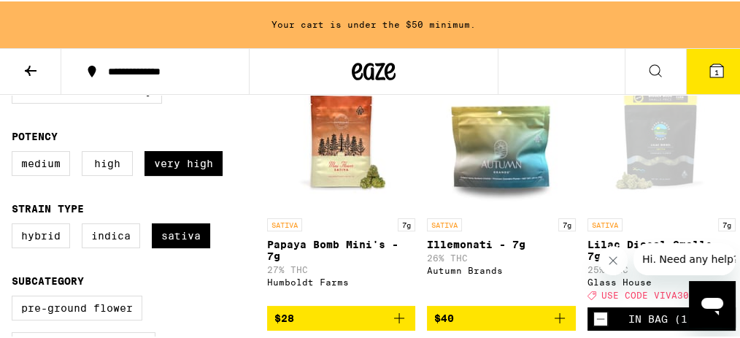
scroll to position [243, 0]
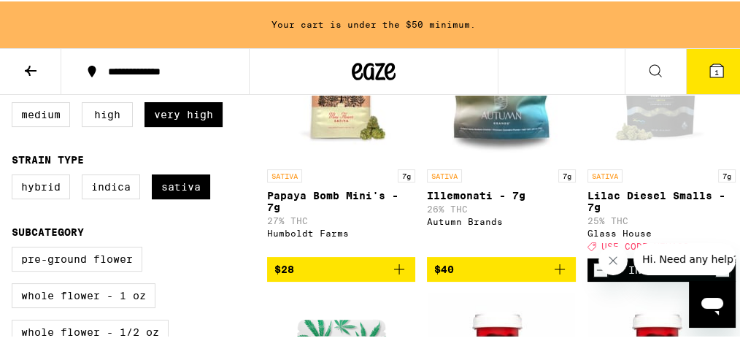
click at [342, 277] on span "$28" at bounding box center [342, 268] width 134 height 18
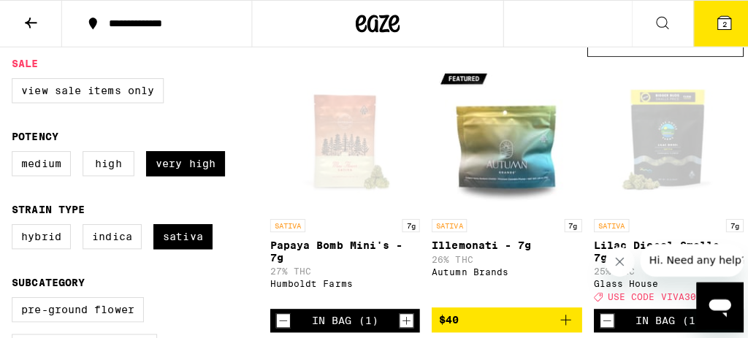
scroll to position [196, 0]
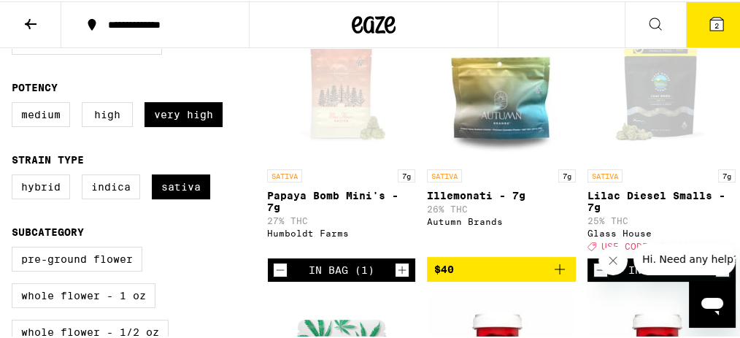
click at [699, 24] on button "2" at bounding box center [716, 23] width 61 height 45
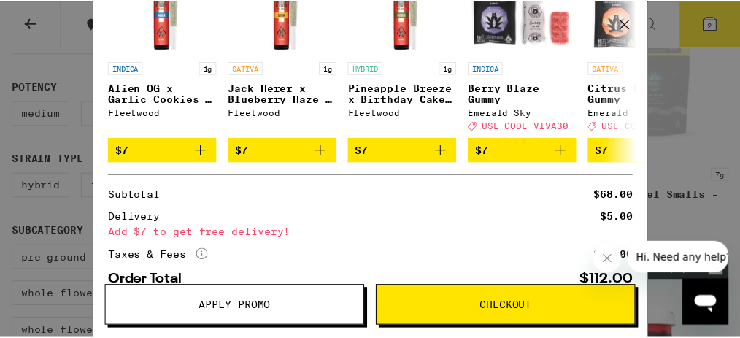
scroll to position [331, 0]
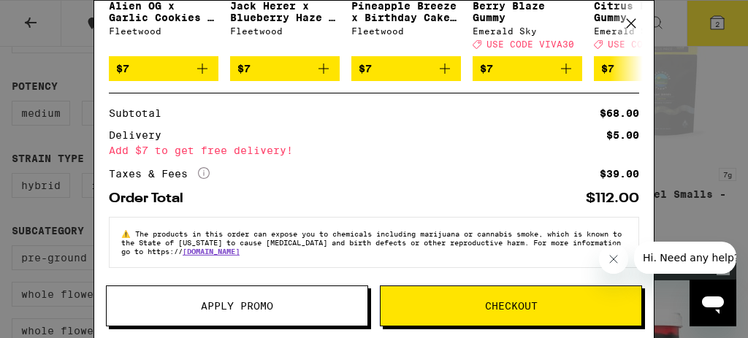
click at [272, 298] on button "Apply Promo" at bounding box center [237, 305] width 262 height 41
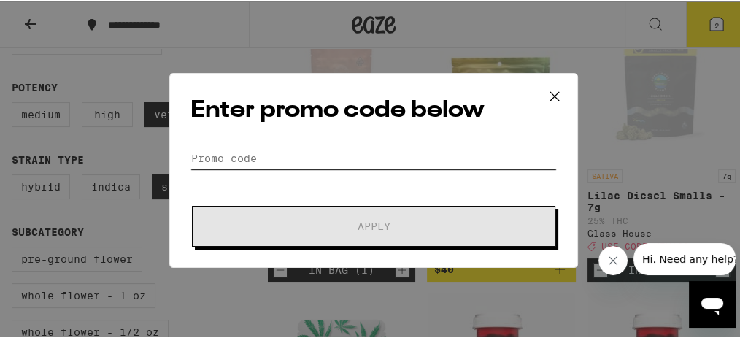
click at [292, 151] on input "Promo Code" at bounding box center [374, 157] width 367 height 22
paste input "VIVA30"
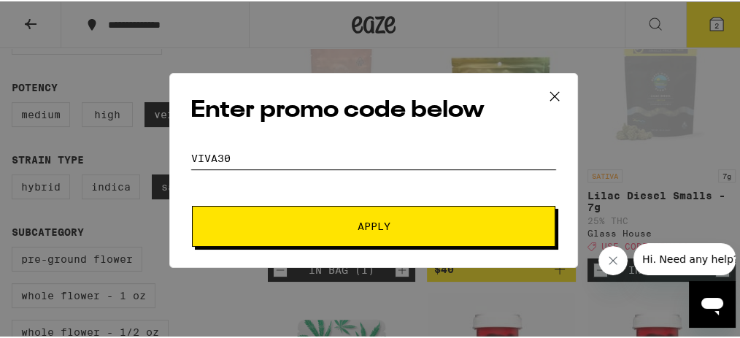
type input "VIVA30"
click at [291, 231] on button "Apply" at bounding box center [374, 224] width 364 height 41
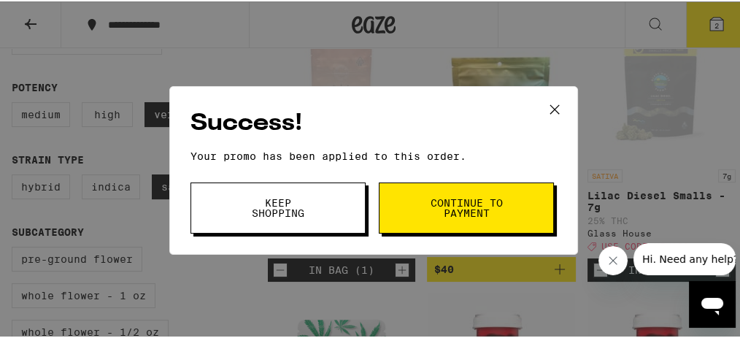
click at [400, 200] on button "Continue to payment" at bounding box center [466, 206] width 175 height 51
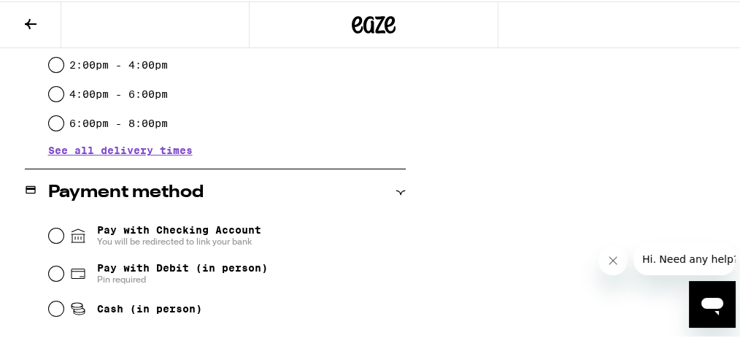
scroll to position [584, 0]
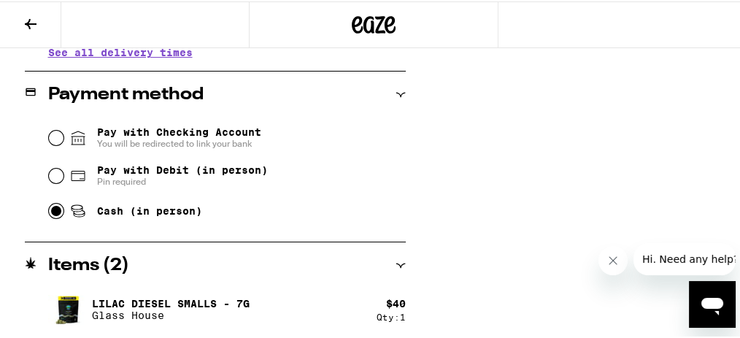
click at [51, 217] on input "Cash (in person)" at bounding box center [56, 209] width 15 height 15
radio input "true"
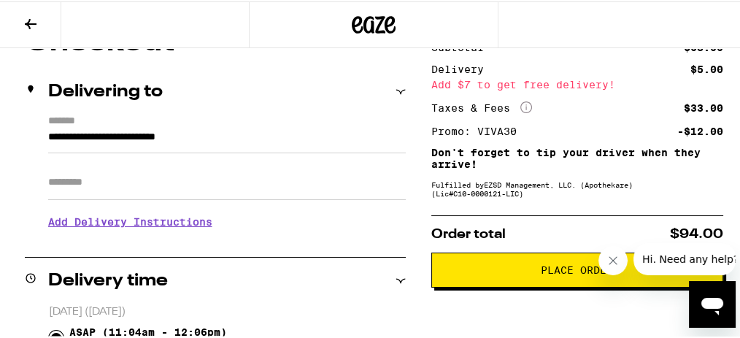
scroll to position [102, 0]
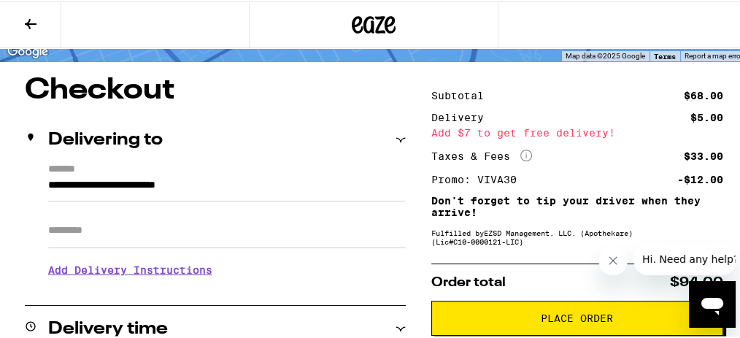
click at [14, 23] on button at bounding box center [30, 24] width 61 height 46
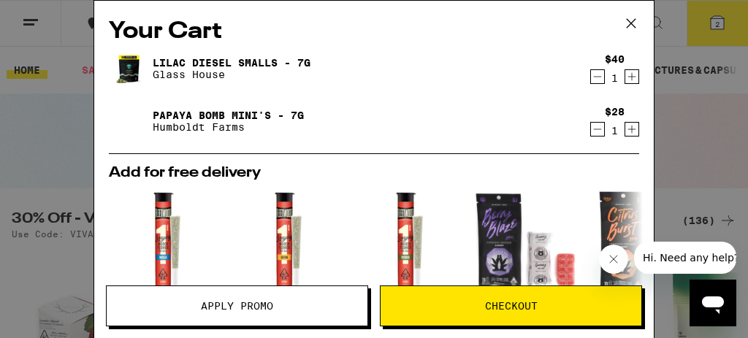
click at [465, 312] on button "Checkout" at bounding box center [511, 305] width 262 height 41
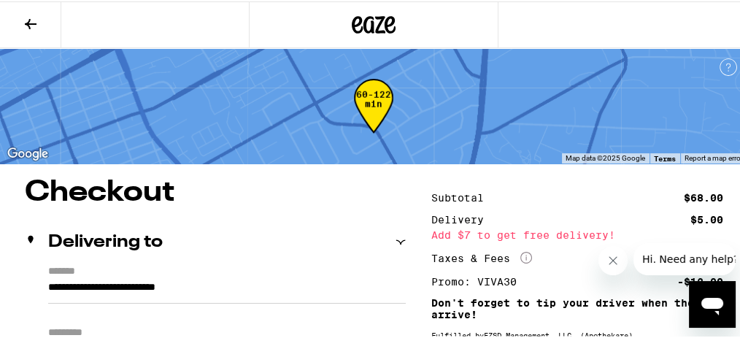
click at [37, 27] on icon at bounding box center [31, 23] width 18 height 18
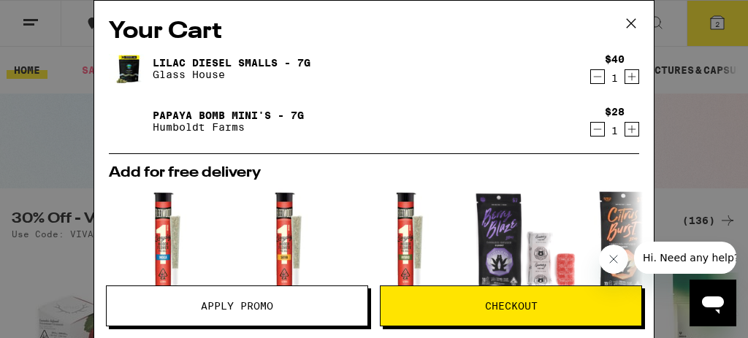
click at [37, 91] on div "Your Cart Lilac Diesel Smalls - 7g Glass House $40 1 Papaya Bomb Mini's - 7g Hu…" at bounding box center [374, 169] width 748 height 338
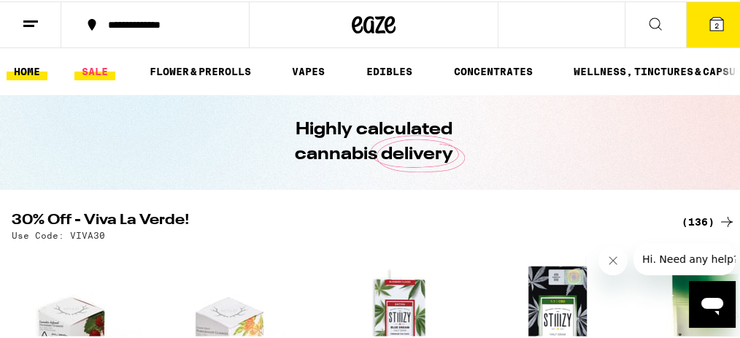
click at [98, 73] on link "SALE" at bounding box center [94, 70] width 41 height 18
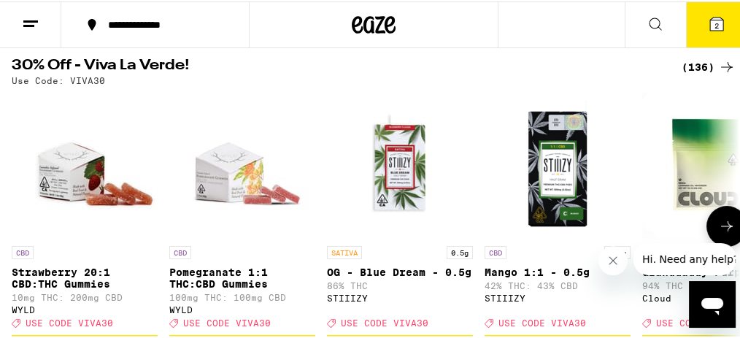
scroll to position [194, 0]
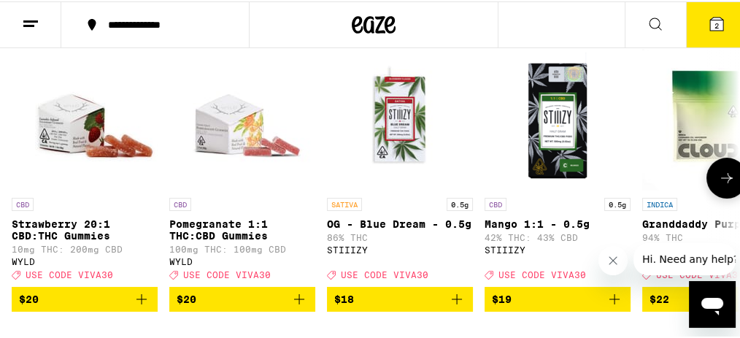
click at [726, 185] on icon at bounding box center [727, 177] width 18 height 18
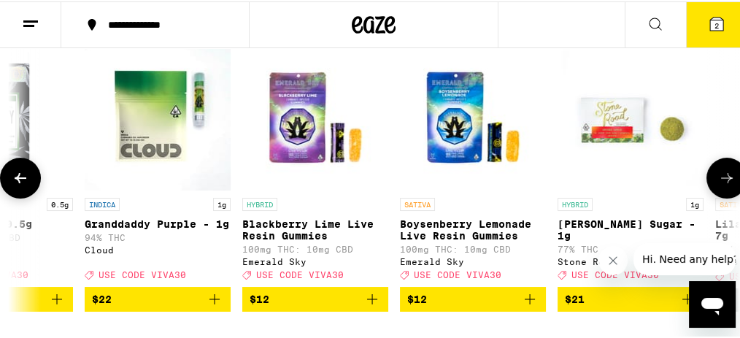
click at [726, 185] on icon at bounding box center [727, 177] width 18 height 18
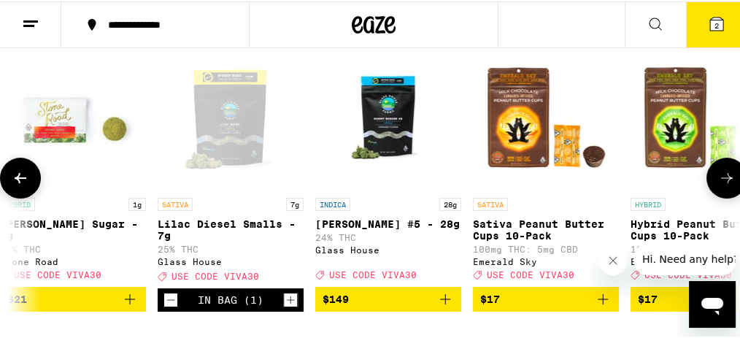
click at [726, 185] on icon at bounding box center [727, 177] width 18 height 18
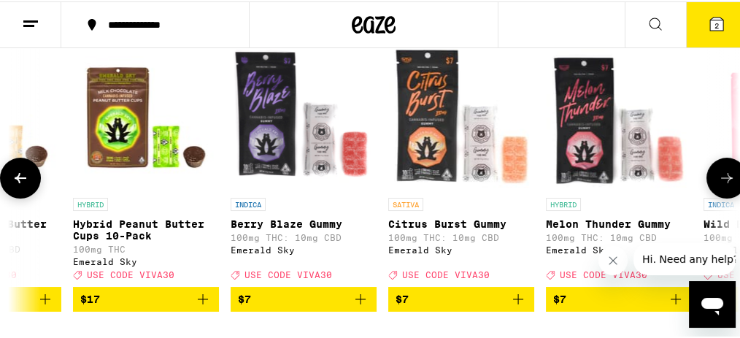
click at [726, 185] on icon at bounding box center [727, 177] width 18 height 18
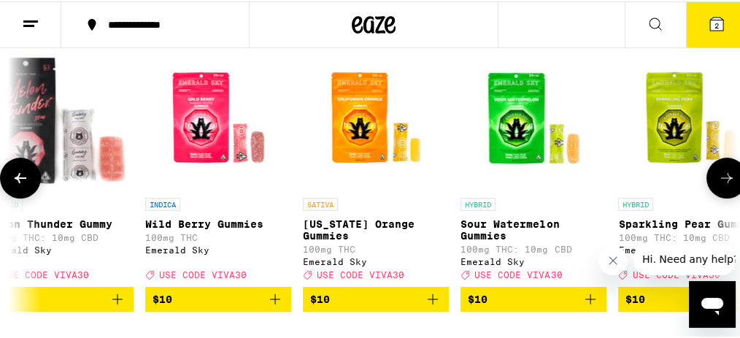
click at [726, 185] on icon at bounding box center [727, 177] width 18 height 18
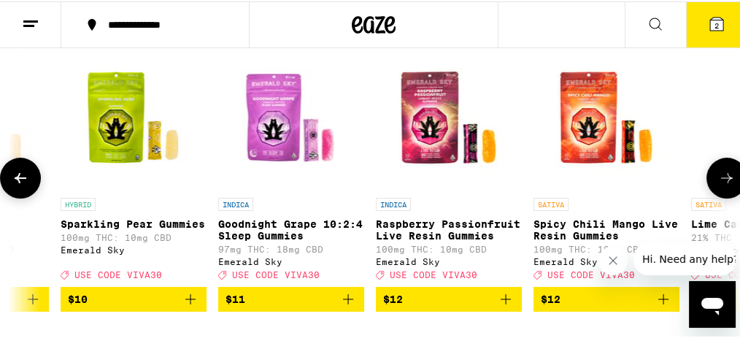
click at [726, 185] on icon at bounding box center [727, 177] width 18 height 18
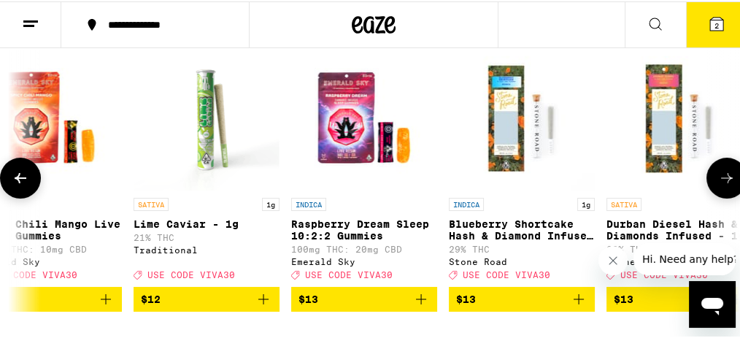
click at [726, 185] on icon at bounding box center [727, 177] width 18 height 18
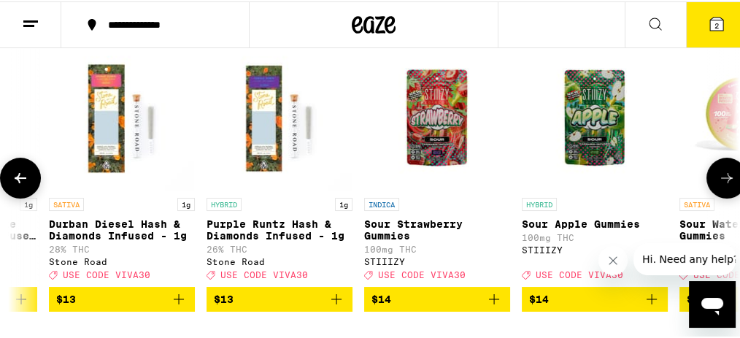
click at [726, 185] on icon at bounding box center [727, 177] width 18 height 18
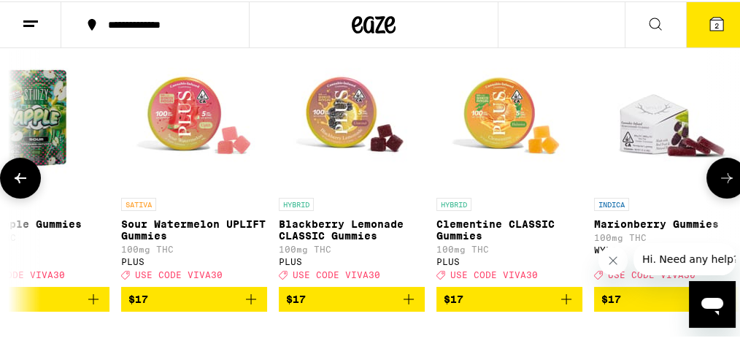
click at [718, 183] on icon at bounding box center [727, 177] width 18 height 18
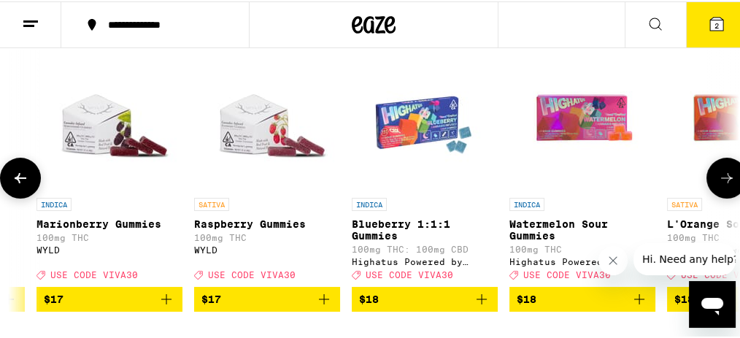
click at [718, 183] on icon at bounding box center [727, 177] width 18 height 18
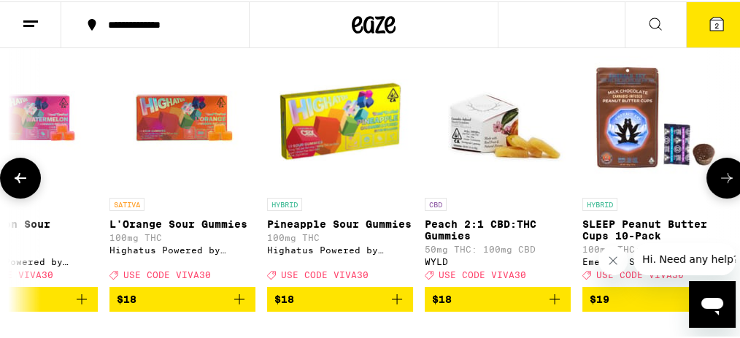
click at [718, 183] on icon at bounding box center [727, 177] width 18 height 18
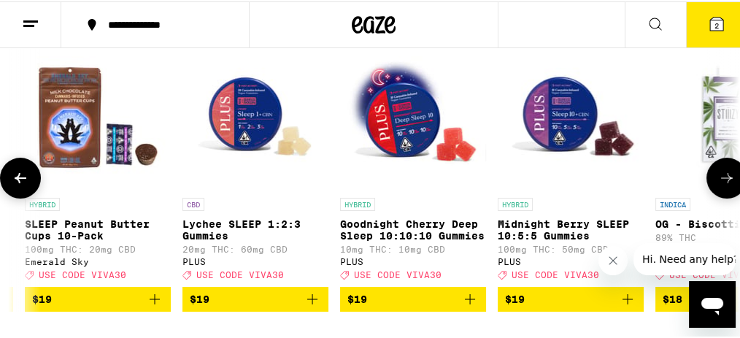
click at [718, 183] on icon at bounding box center [727, 177] width 18 height 18
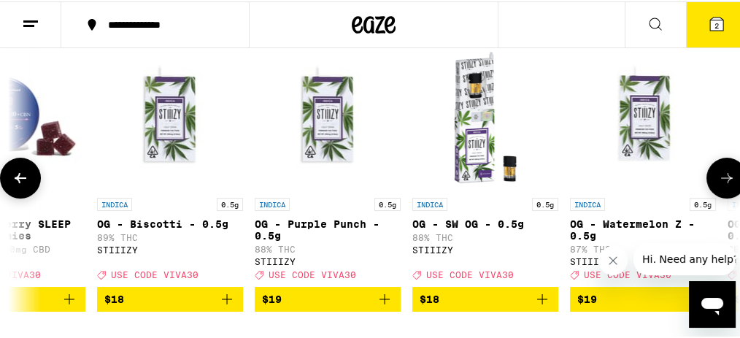
click at [718, 183] on icon at bounding box center [727, 177] width 18 height 18
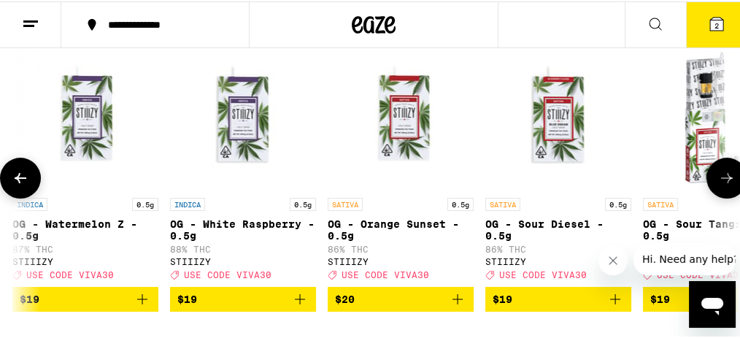
click at [718, 183] on icon at bounding box center [727, 177] width 18 height 18
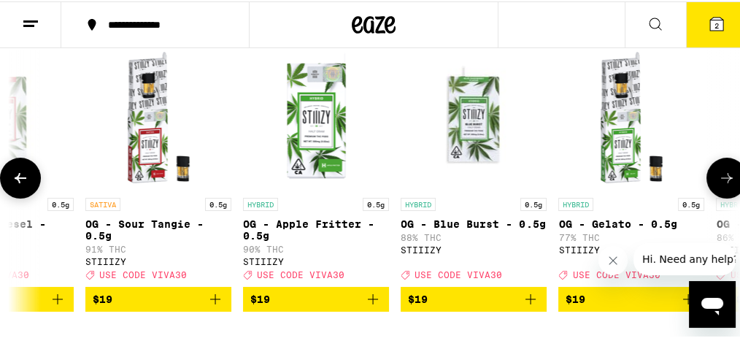
click at [718, 183] on icon at bounding box center [727, 177] width 18 height 18
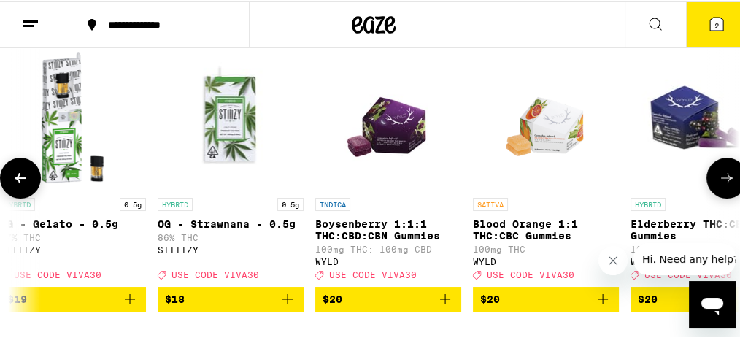
click at [718, 183] on icon at bounding box center [727, 177] width 18 height 18
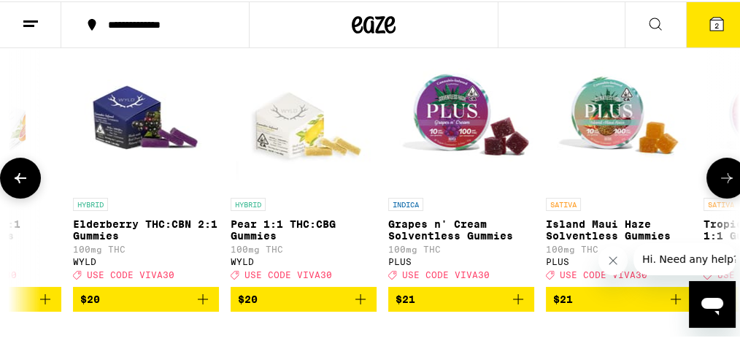
click at [718, 183] on icon at bounding box center [727, 177] width 18 height 18
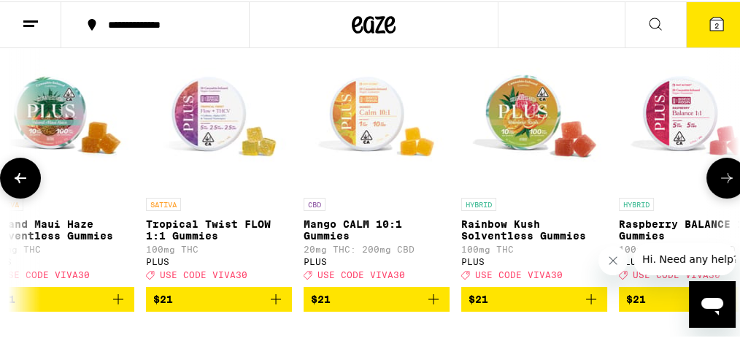
click at [718, 183] on icon at bounding box center [727, 177] width 18 height 18
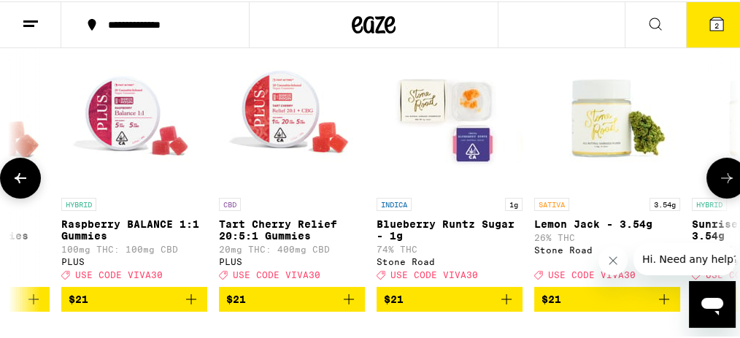
click at [718, 183] on icon at bounding box center [727, 177] width 18 height 18
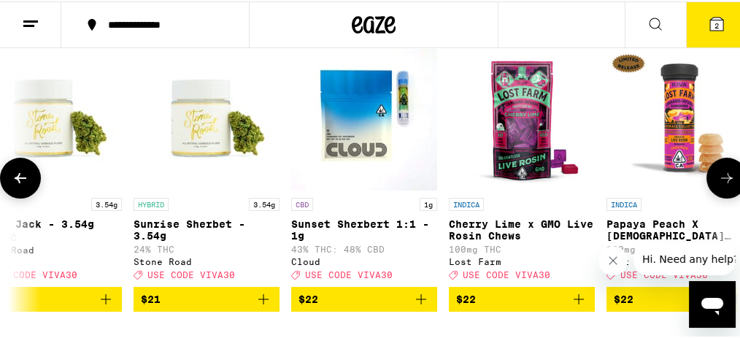
click at [30, 178] on button at bounding box center [20, 176] width 41 height 41
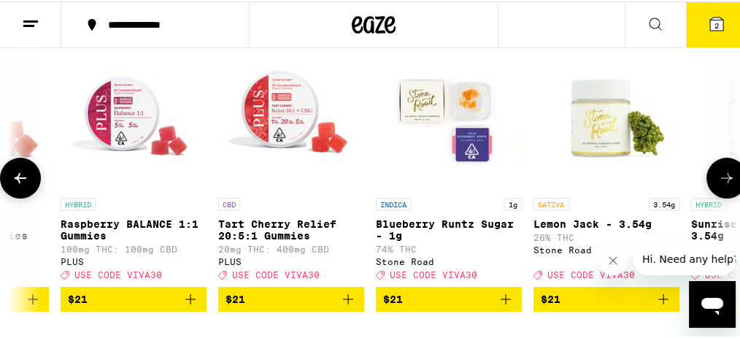
scroll to position [243, 0]
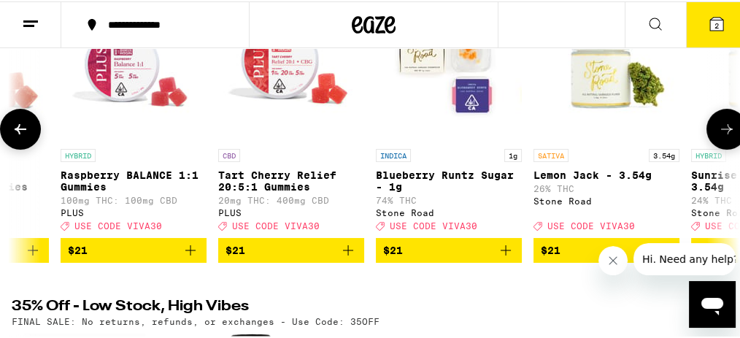
click at [718, 128] on icon at bounding box center [727, 128] width 18 height 18
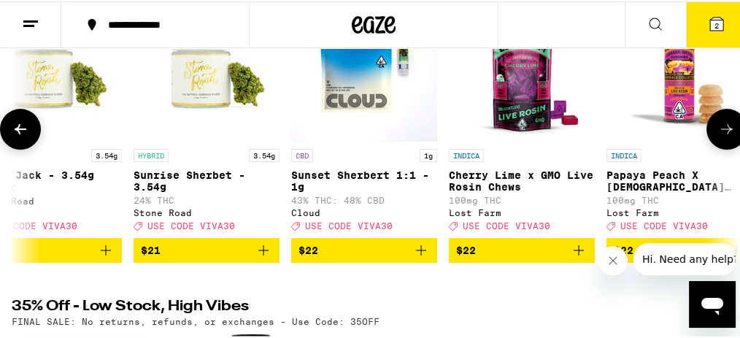
click at [720, 130] on icon at bounding box center [727, 128] width 18 height 18
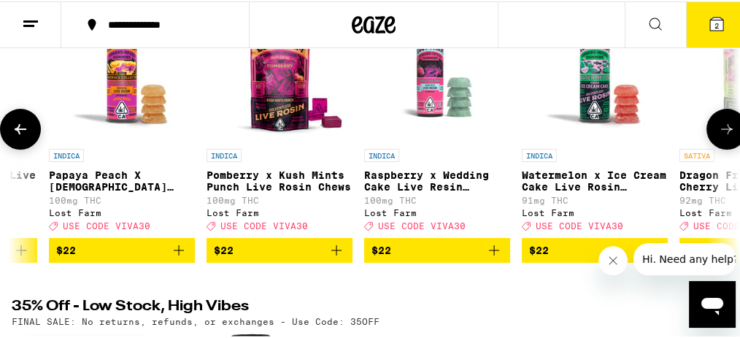
click at [720, 130] on icon at bounding box center [727, 128] width 18 height 18
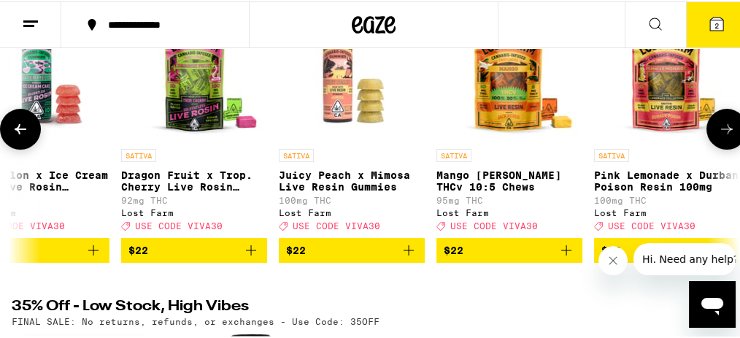
click at [720, 130] on icon at bounding box center [727, 128] width 18 height 18
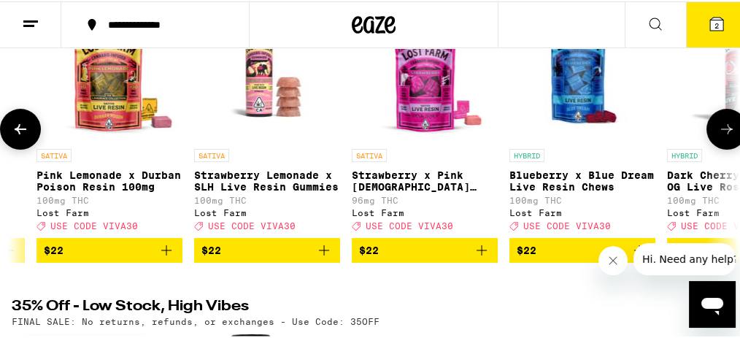
click at [720, 130] on icon at bounding box center [727, 128] width 18 height 18
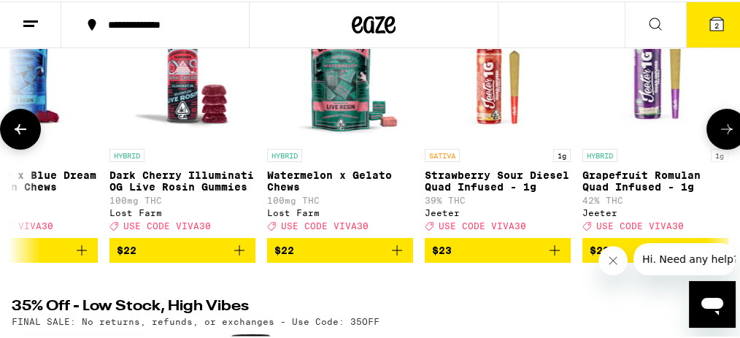
click at [720, 130] on icon at bounding box center [727, 128] width 18 height 18
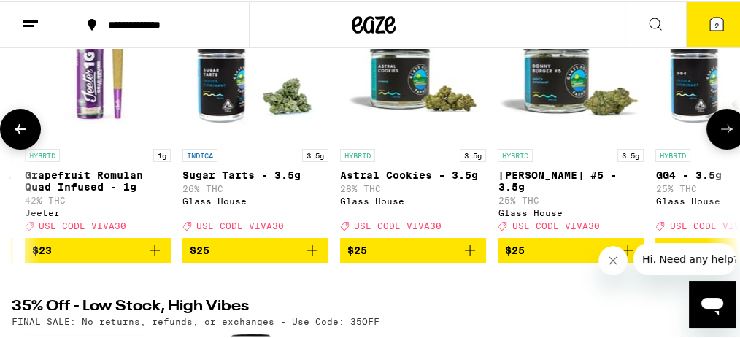
scroll to position [194, 0]
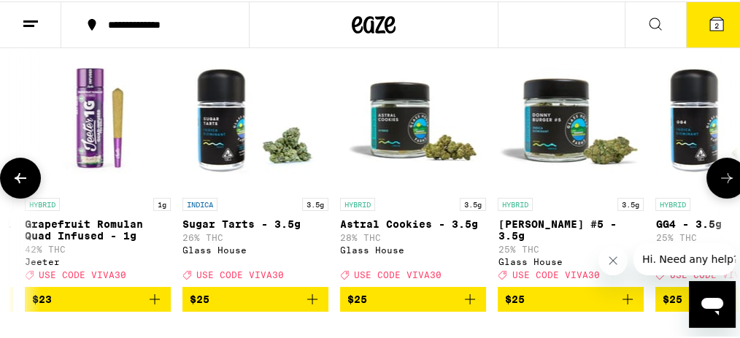
click at [723, 192] on button at bounding box center [727, 176] width 41 height 41
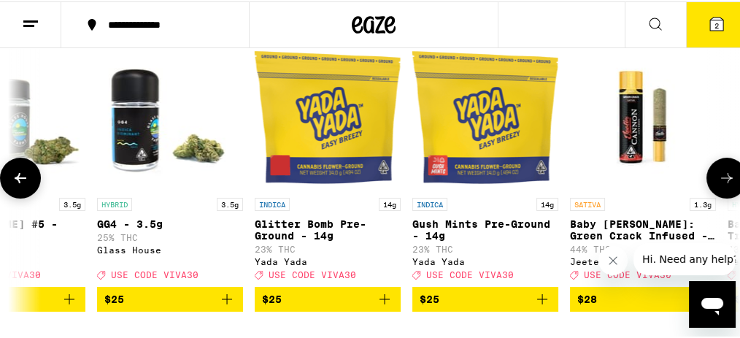
click at [14, 169] on button at bounding box center [20, 176] width 41 height 41
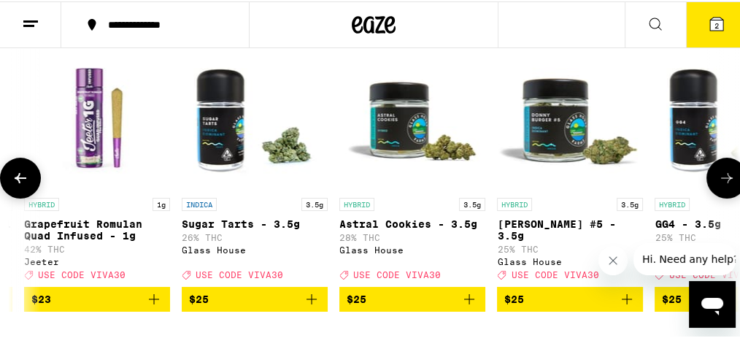
click at [722, 185] on icon at bounding box center [727, 177] width 18 height 18
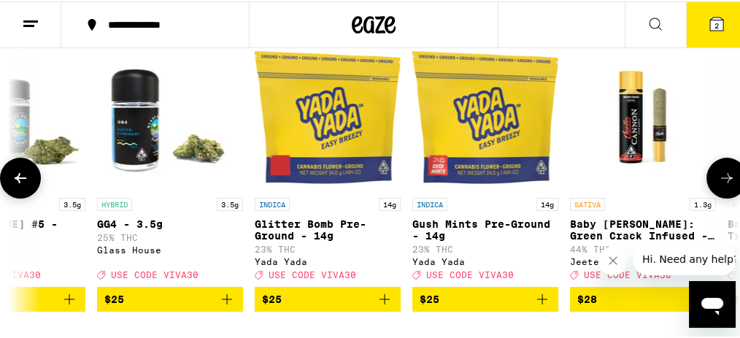
click at [718, 180] on icon at bounding box center [727, 177] width 18 height 18
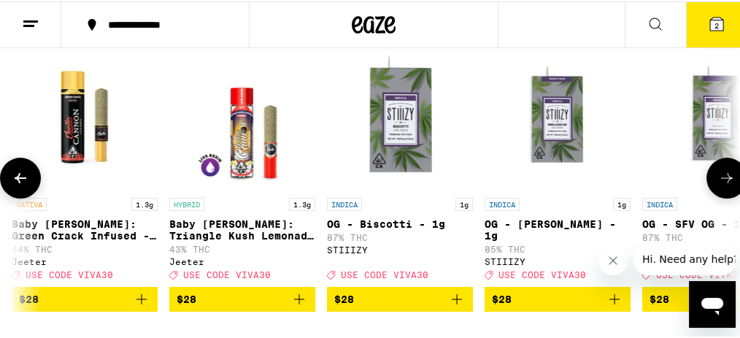
click at [718, 180] on icon at bounding box center [727, 177] width 18 height 18
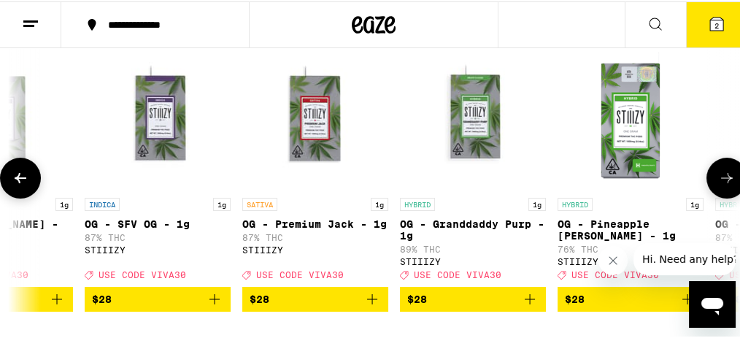
click at [718, 180] on icon at bounding box center [727, 177] width 18 height 18
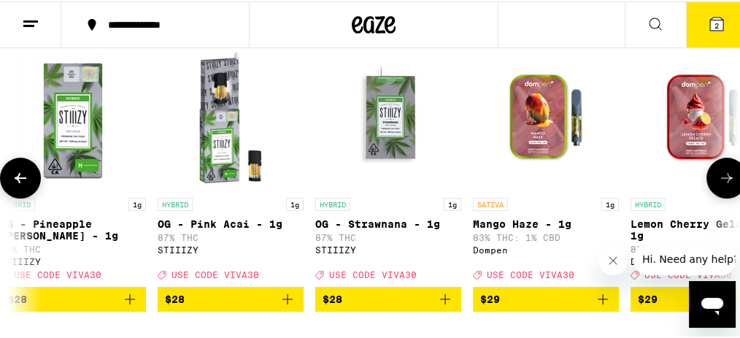
click at [718, 180] on icon at bounding box center [727, 177] width 18 height 18
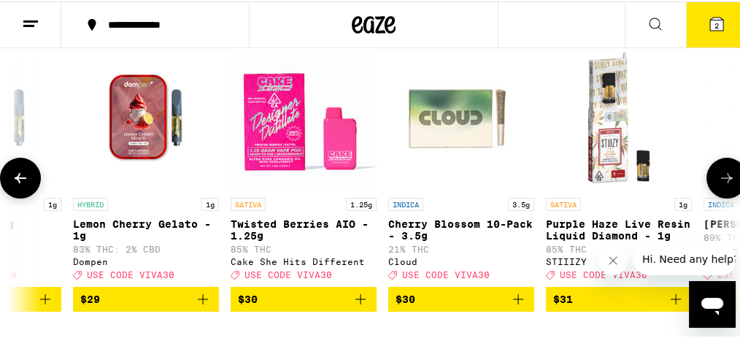
click at [718, 180] on icon at bounding box center [727, 177] width 18 height 18
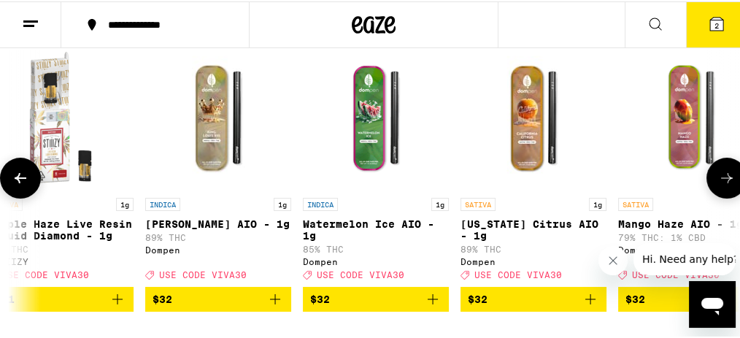
click at [718, 180] on icon at bounding box center [727, 177] width 18 height 18
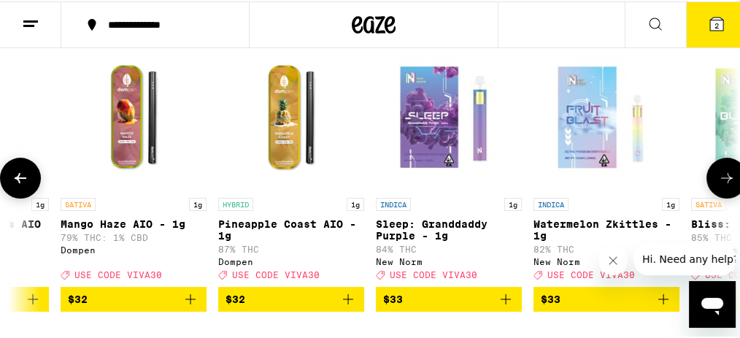
click at [718, 180] on icon at bounding box center [727, 177] width 18 height 18
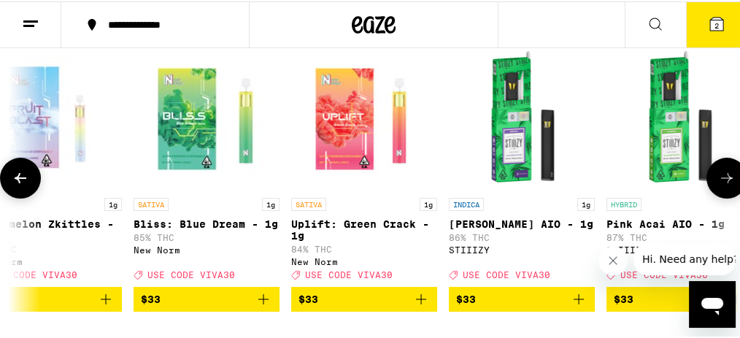
click at [718, 180] on icon at bounding box center [727, 177] width 18 height 18
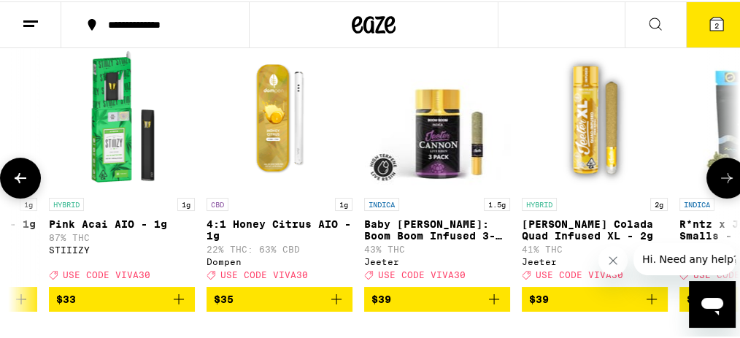
click at [718, 181] on icon at bounding box center [727, 177] width 18 height 18
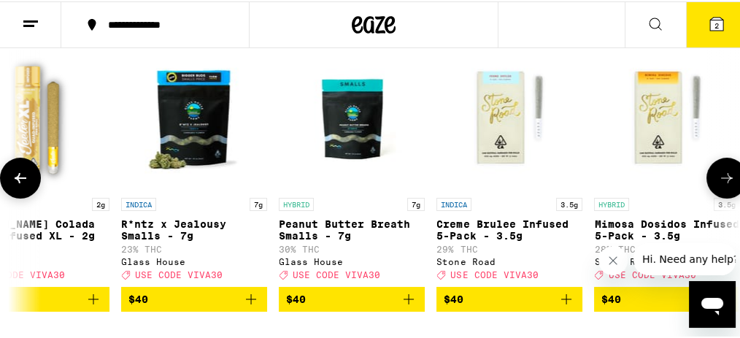
click at [718, 181] on icon at bounding box center [727, 177] width 18 height 18
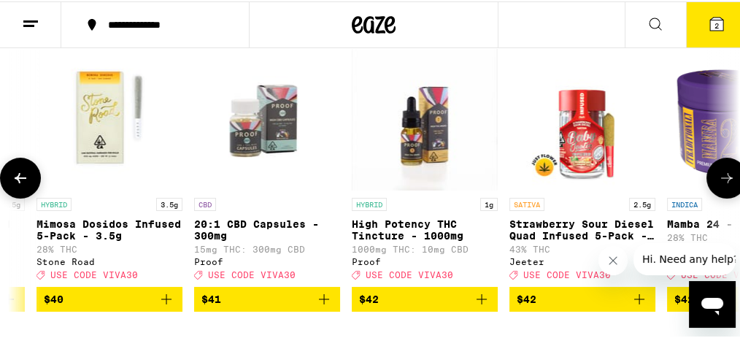
click at [718, 181] on icon at bounding box center [727, 177] width 18 height 18
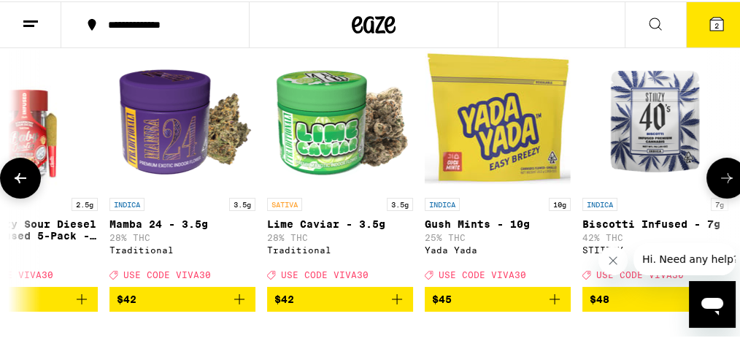
click at [718, 181] on icon at bounding box center [727, 177] width 18 height 18
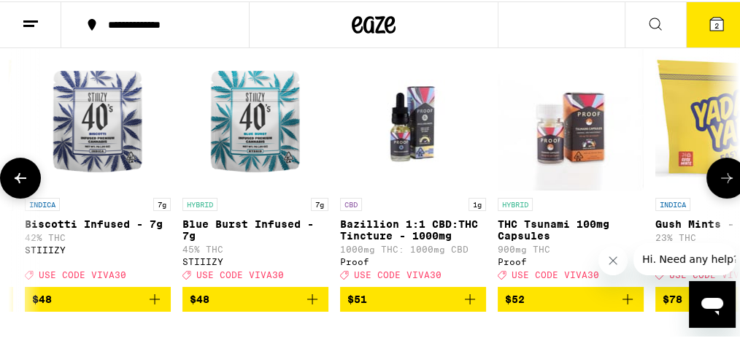
click at [718, 181] on icon at bounding box center [727, 177] width 18 height 18
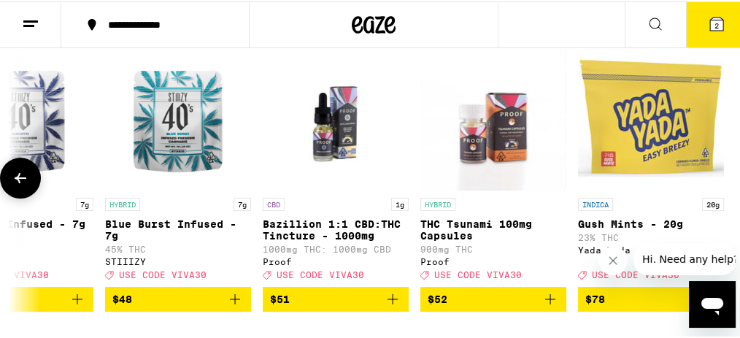
click at [4, 191] on button at bounding box center [20, 176] width 41 height 41
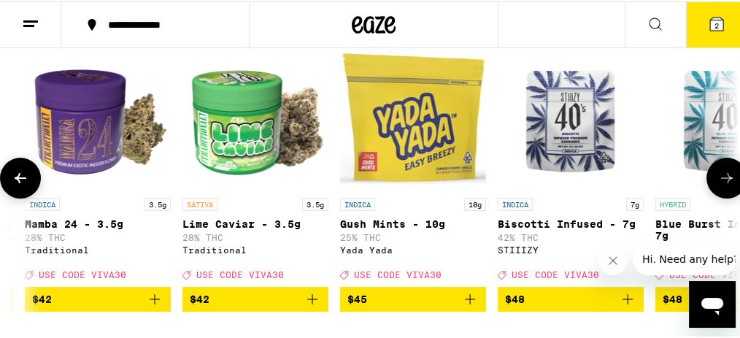
click at [9, 187] on button at bounding box center [20, 176] width 41 height 41
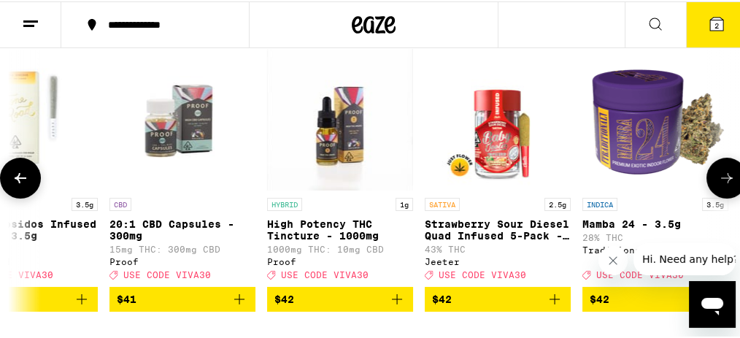
click at [9, 187] on button at bounding box center [20, 176] width 41 height 41
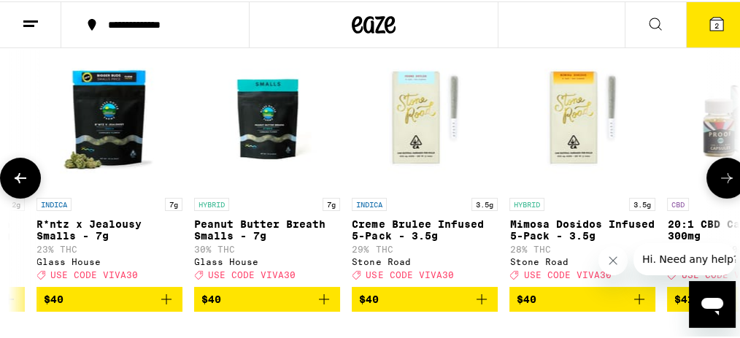
click at [9, 186] on button at bounding box center [20, 176] width 41 height 41
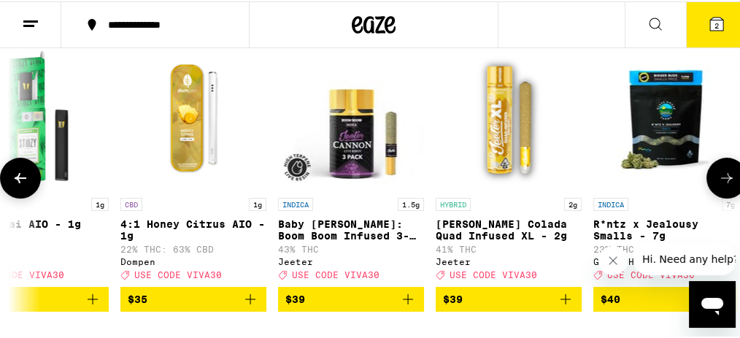
click at [10, 186] on button at bounding box center [20, 176] width 41 height 41
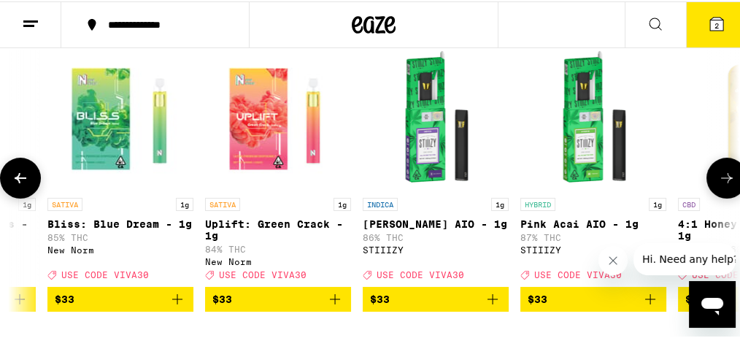
click at [10, 187] on button at bounding box center [20, 176] width 41 height 41
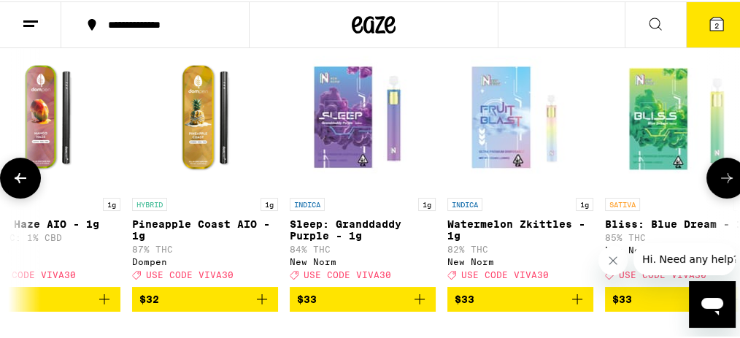
click at [10, 187] on button at bounding box center [20, 176] width 41 height 41
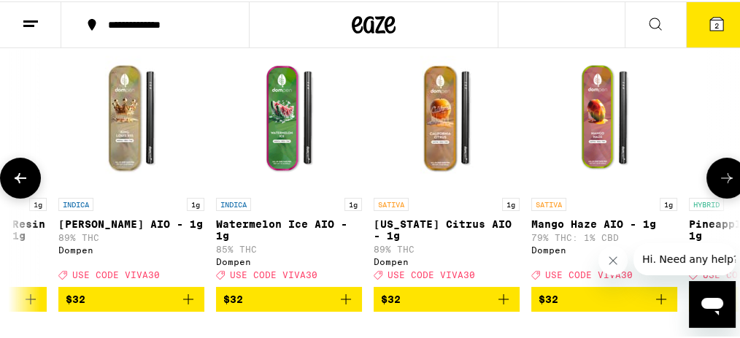
click at [10, 187] on button at bounding box center [20, 176] width 41 height 41
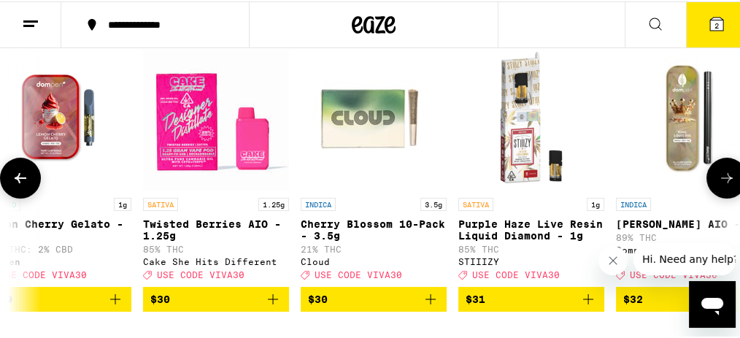
click at [10, 187] on button at bounding box center [20, 176] width 41 height 41
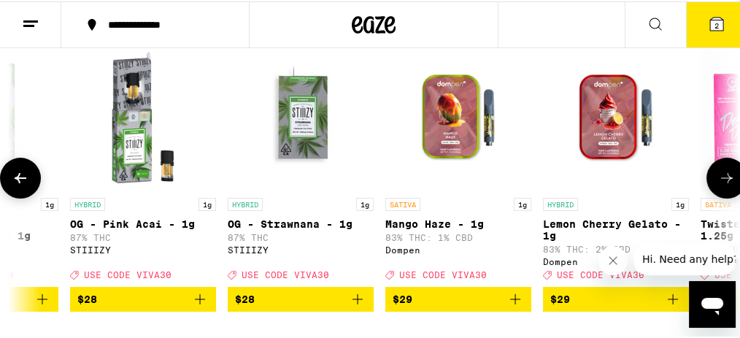
click at [10, 187] on button at bounding box center [20, 176] width 41 height 41
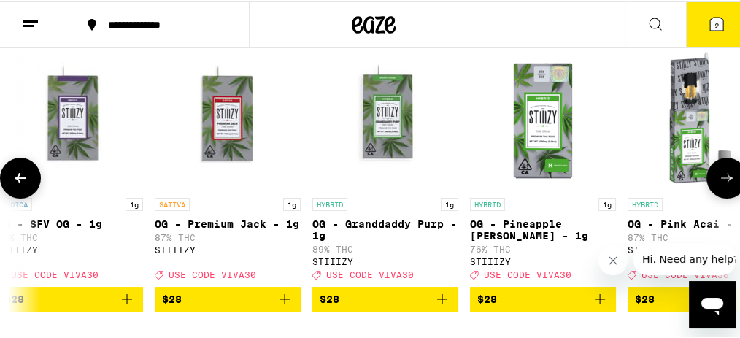
click at [10, 187] on button at bounding box center [20, 176] width 41 height 41
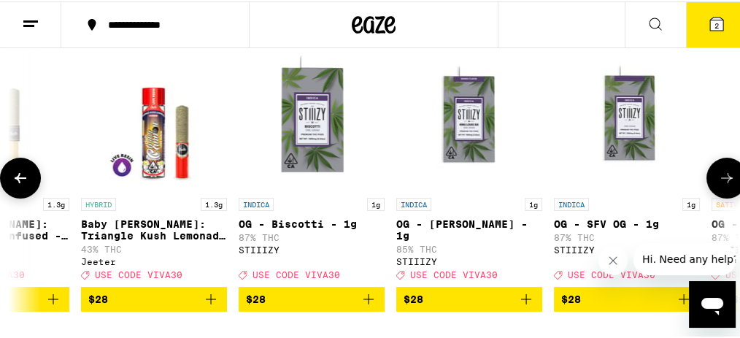
click at [10, 187] on button at bounding box center [20, 176] width 41 height 41
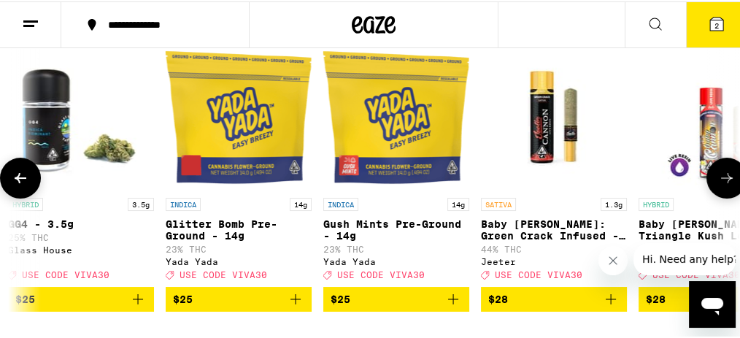
click at [10, 187] on button at bounding box center [20, 176] width 41 height 41
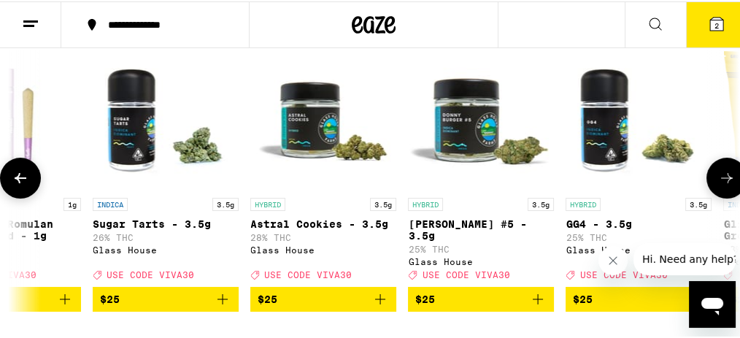
click at [10, 187] on button at bounding box center [20, 176] width 41 height 41
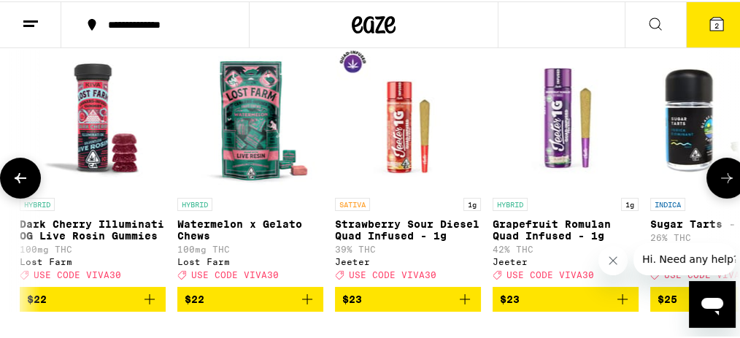
click at [707, 187] on button at bounding box center [727, 176] width 41 height 41
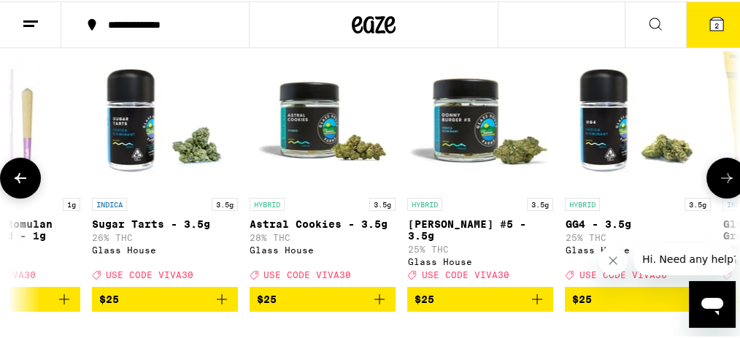
click at [707, 187] on button at bounding box center [727, 176] width 41 height 41
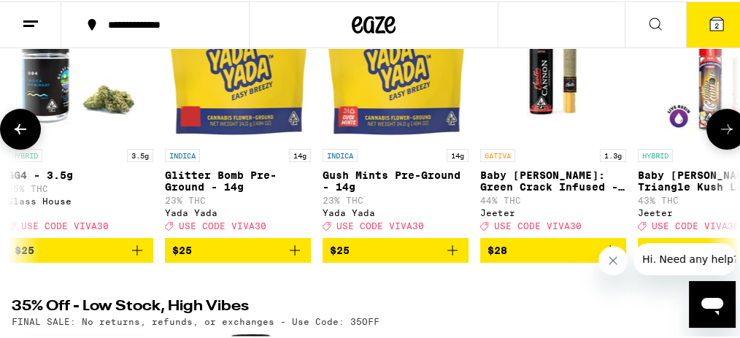
scroll to position [194, 0]
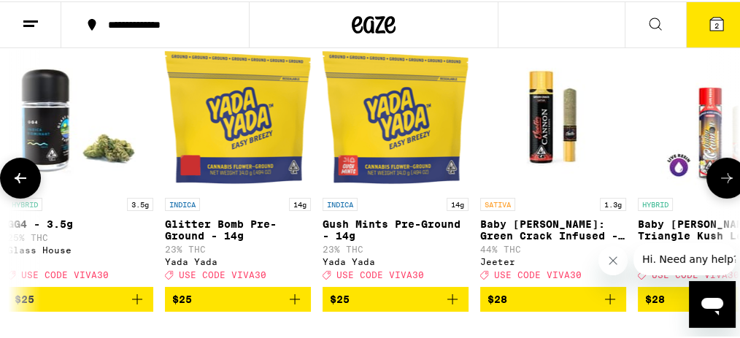
click at [21, 185] on icon at bounding box center [21, 177] width 18 height 18
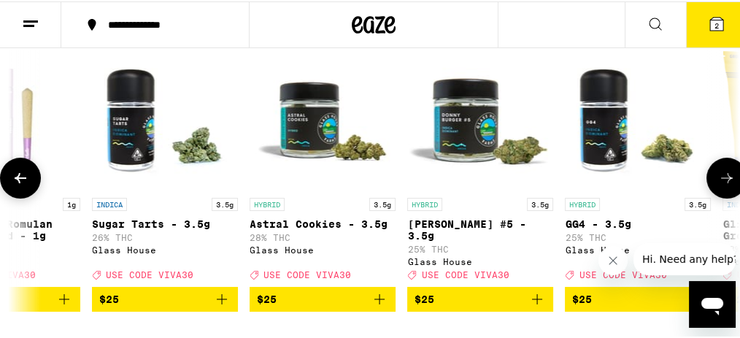
click at [21, 185] on icon at bounding box center [21, 177] width 18 height 18
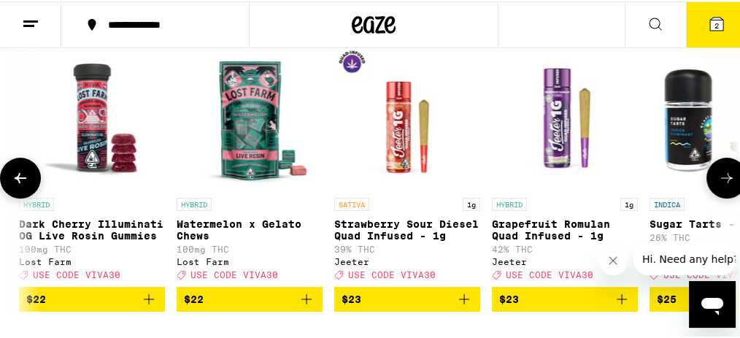
click at [34, 185] on button at bounding box center [20, 176] width 41 height 41
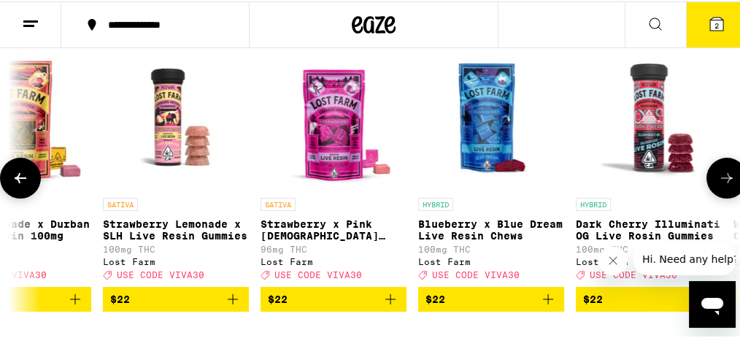
click at [34, 185] on button at bounding box center [20, 176] width 41 height 41
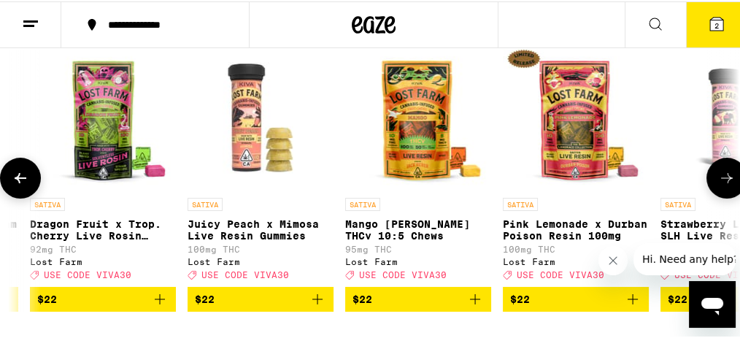
click at [34, 185] on button at bounding box center [20, 176] width 41 height 41
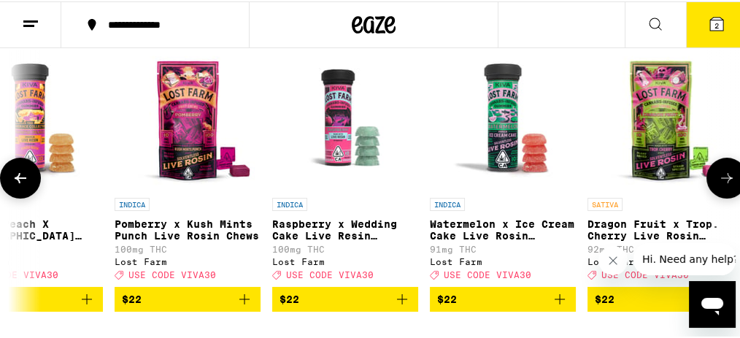
click at [34, 185] on button at bounding box center [20, 176] width 41 height 41
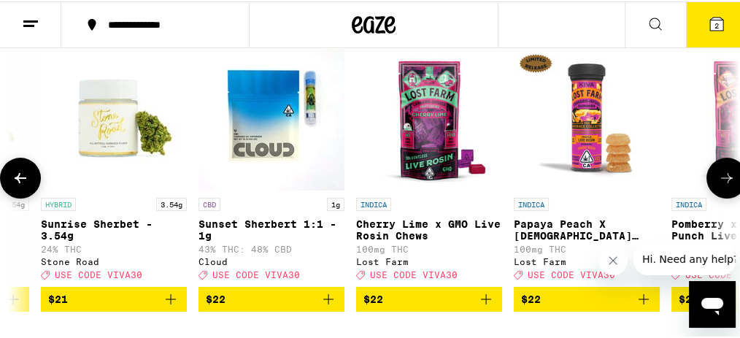
click at [34, 185] on button at bounding box center [20, 176] width 41 height 41
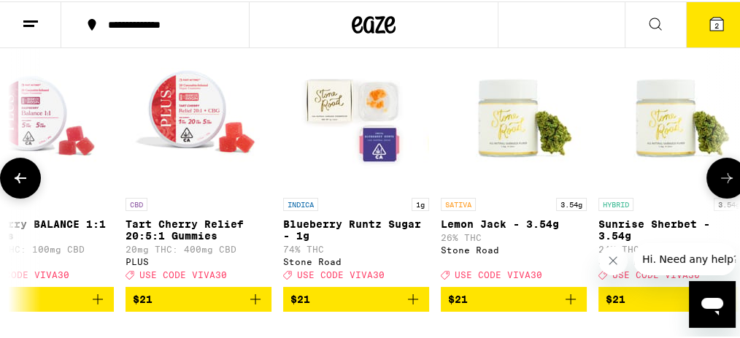
click at [34, 185] on button at bounding box center [20, 176] width 41 height 41
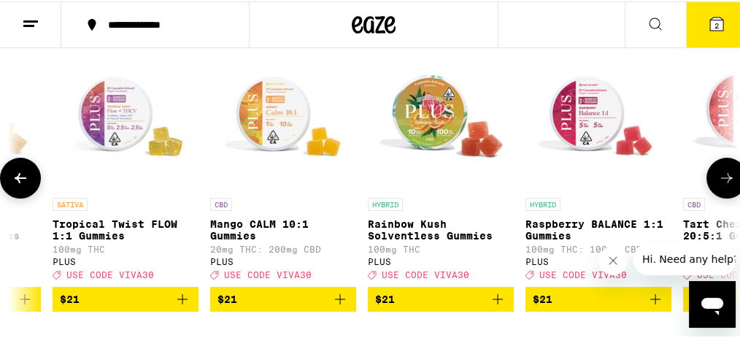
click at [34, 185] on button at bounding box center [20, 176] width 41 height 41
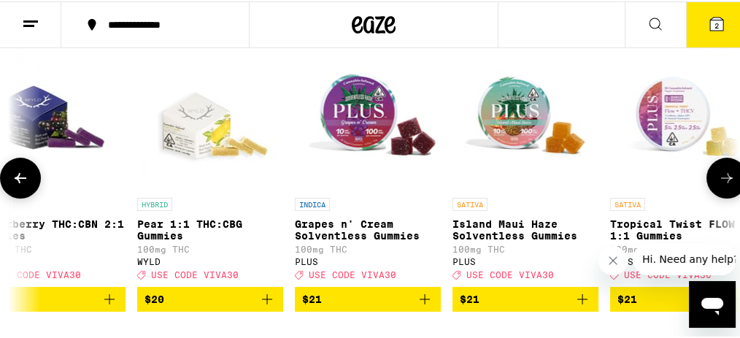
click at [34, 185] on button at bounding box center [20, 176] width 41 height 41
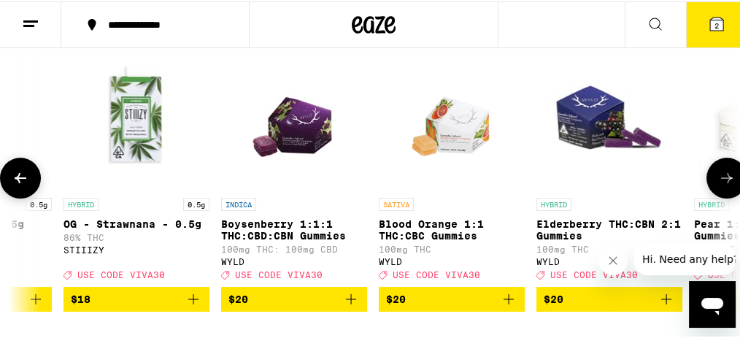
click at [34, 185] on button at bounding box center [20, 176] width 41 height 41
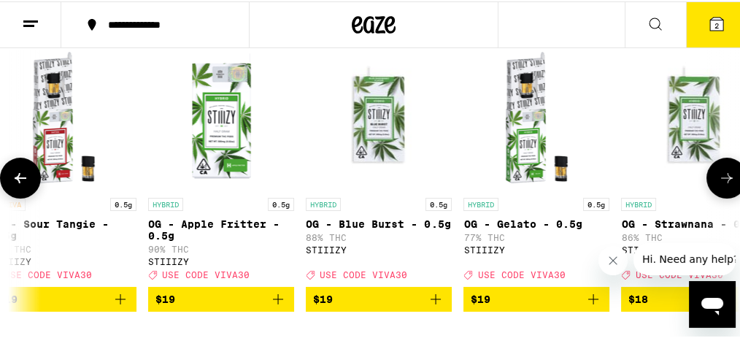
click at [34, 185] on button at bounding box center [20, 176] width 41 height 41
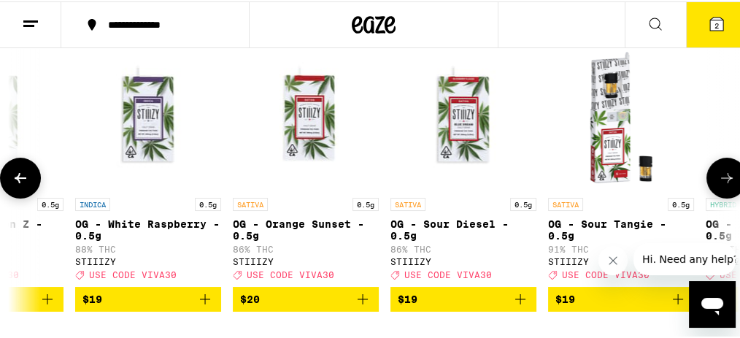
click at [34, 185] on button at bounding box center [20, 176] width 41 height 41
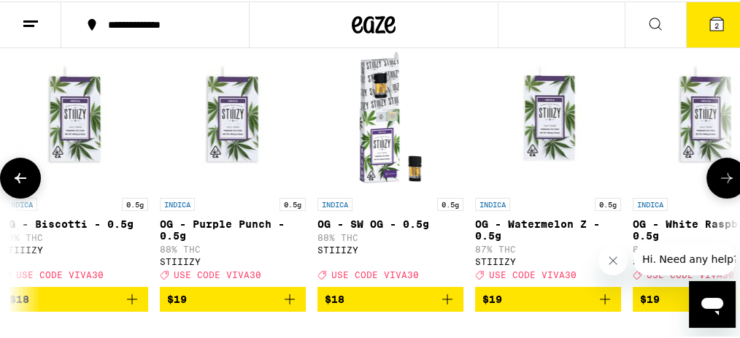
click at [34, 185] on button at bounding box center [20, 176] width 41 height 41
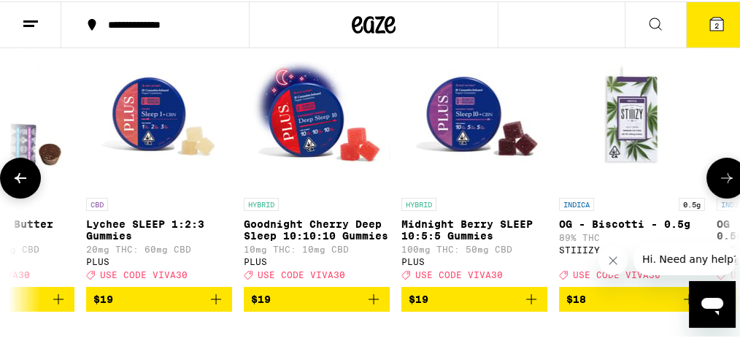
click at [34, 185] on button at bounding box center [20, 176] width 41 height 41
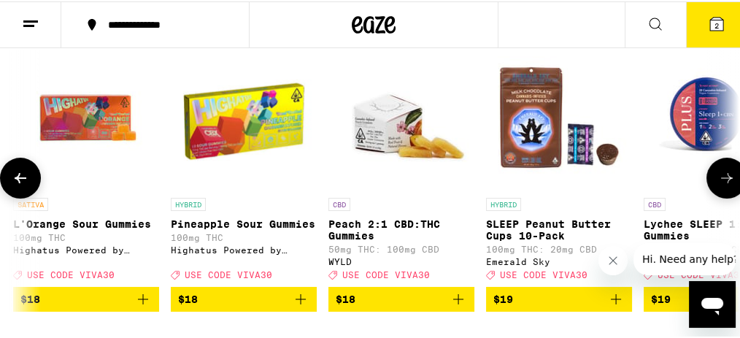
click at [34, 185] on button at bounding box center [20, 176] width 41 height 41
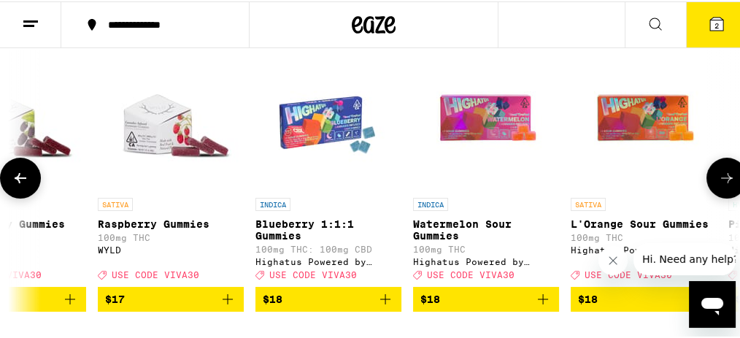
click at [34, 185] on button at bounding box center [20, 176] width 41 height 41
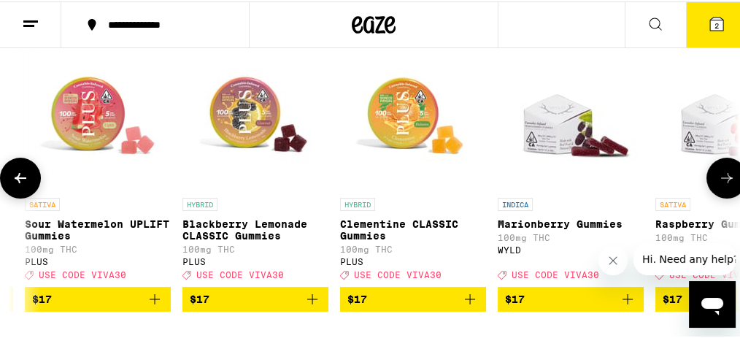
click at [34, 185] on button at bounding box center [20, 176] width 41 height 41
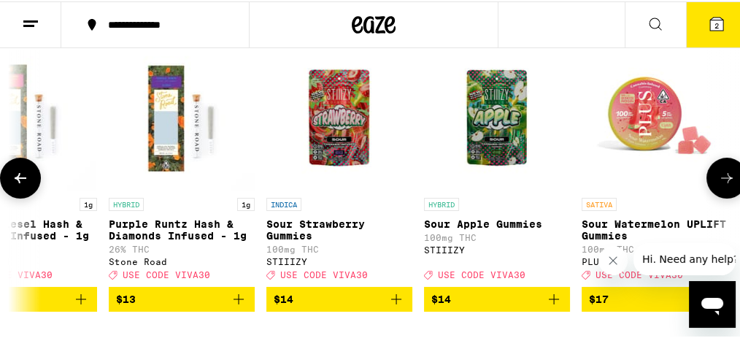
click at [34, 185] on button at bounding box center [20, 176] width 41 height 41
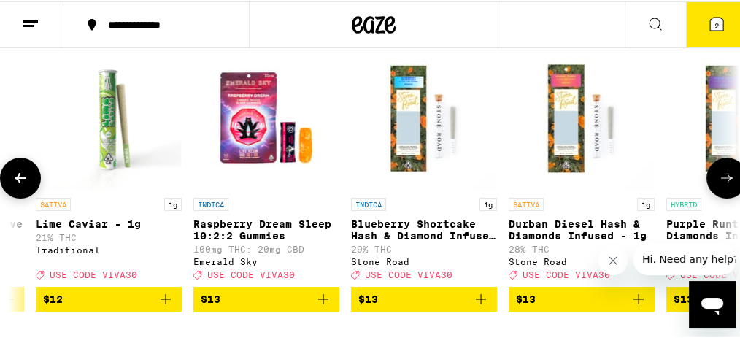
click at [34, 185] on button at bounding box center [20, 176] width 41 height 41
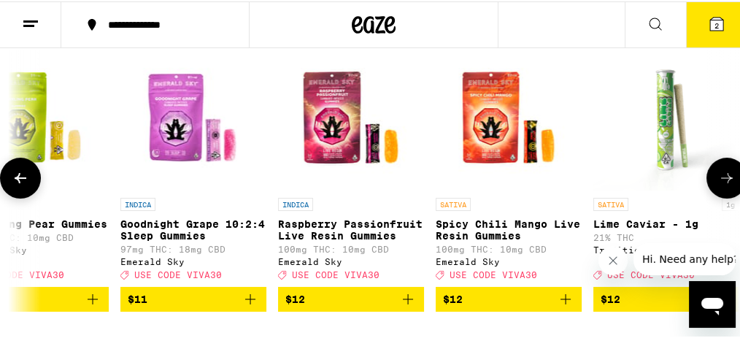
click at [34, 185] on button at bounding box center [20, 176] width 41 height 41
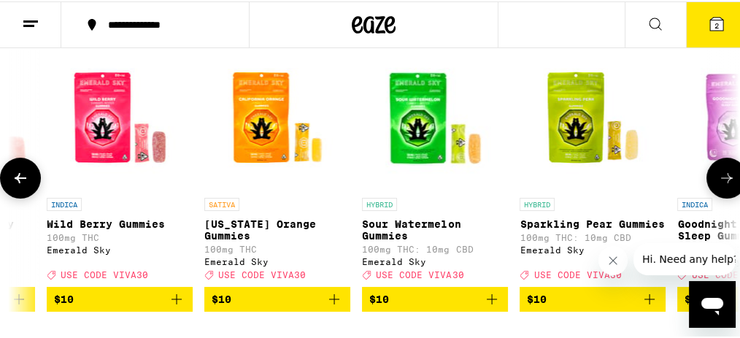
click at [34, 185] on button at bounding box center [20, 176] width 41 height 41
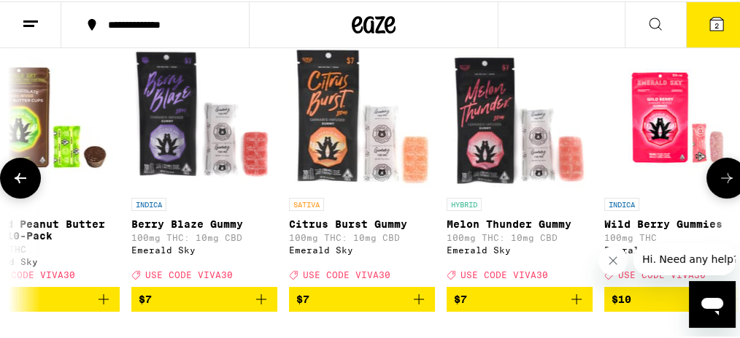
click at [34, 185] on button at bounding box center [20, 176] width 41 height 41
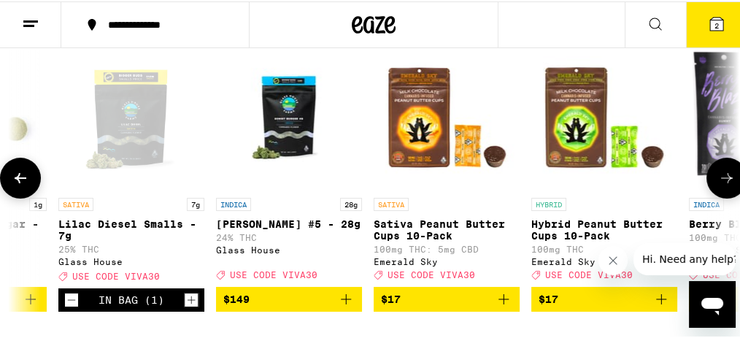
click at [34, 185] on button at bounding box center [20, 176] width 41 height 41
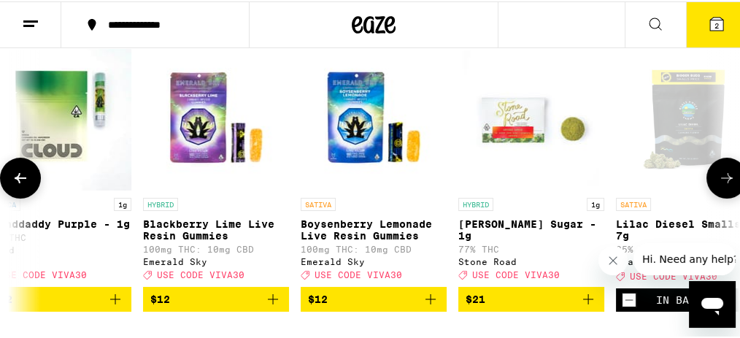
click at [718, 180] on icon at bounding box center [727, 177] width 18 height 18
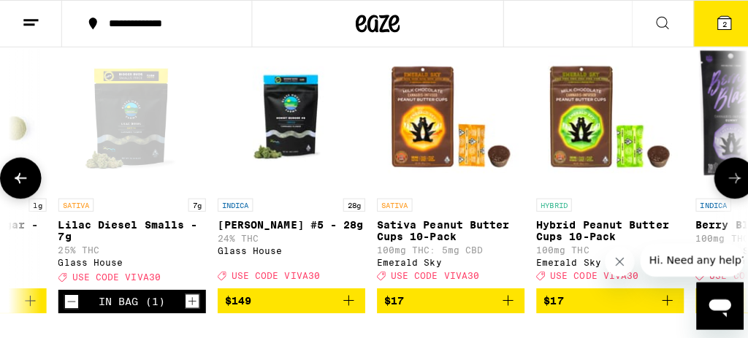
scroll to position [243, 0]
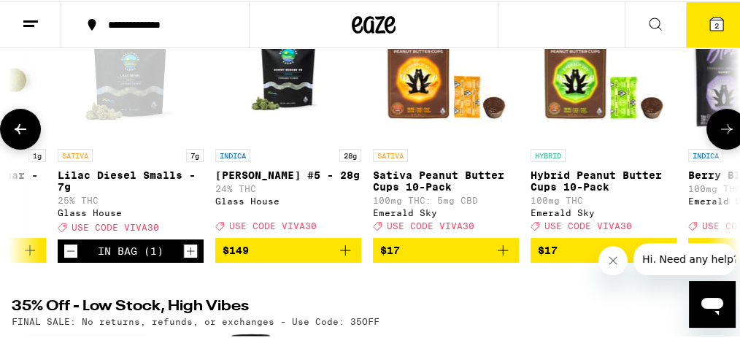
click at [197, 261] on div "In Bag (1)" at bounding box center [131, 249] width 146 height 23
click at [190, 254] on icon "Increment" at bounding box center [191, 250] width 8 height 8
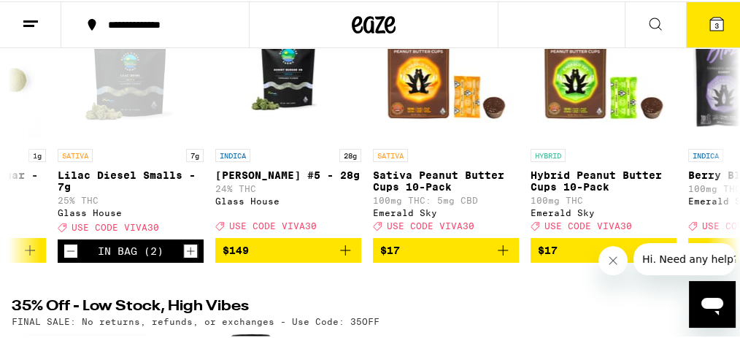
click at [710, 10] on button "3" at bounding box center [716, 23] width 61 height 45
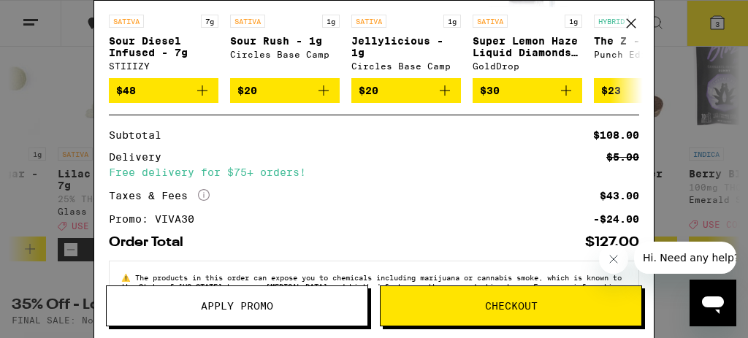
scroll to position [339, 0]
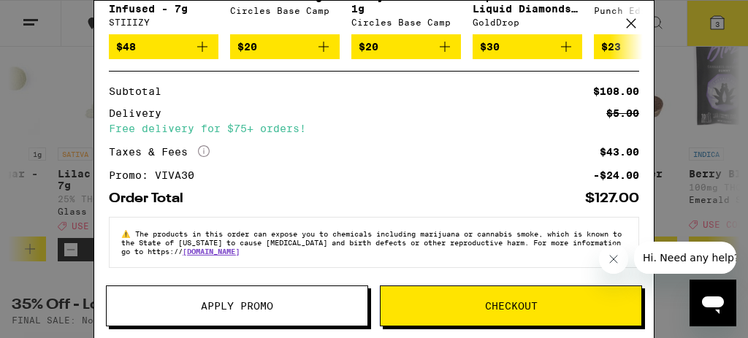
click at [504, 314] on button "Checkout" at bounding box center [511, 305] width 262 height 41
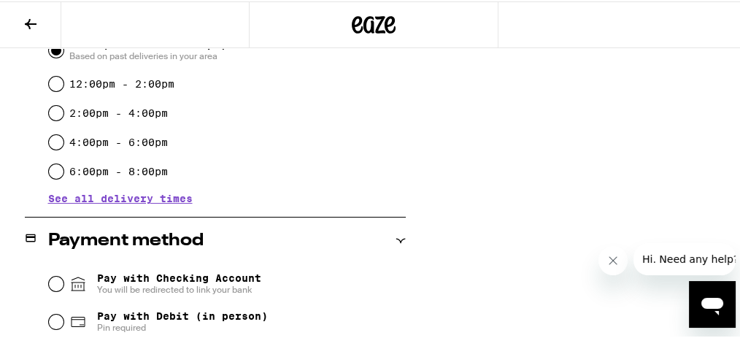
scroll to position [292, 0]
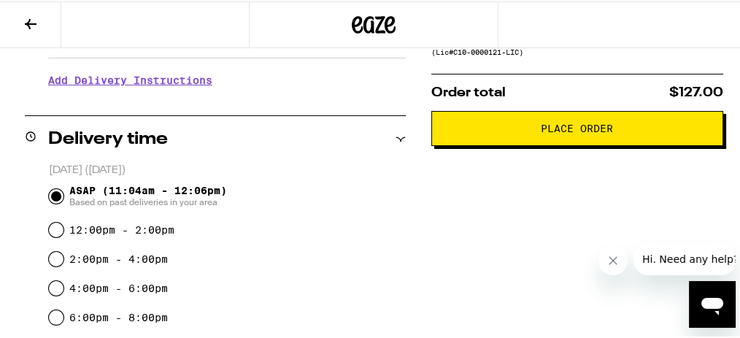
click at [154, 82] on h3 "Add Delivery Instructions" at bounding box center [227, 79] width 358 height 34
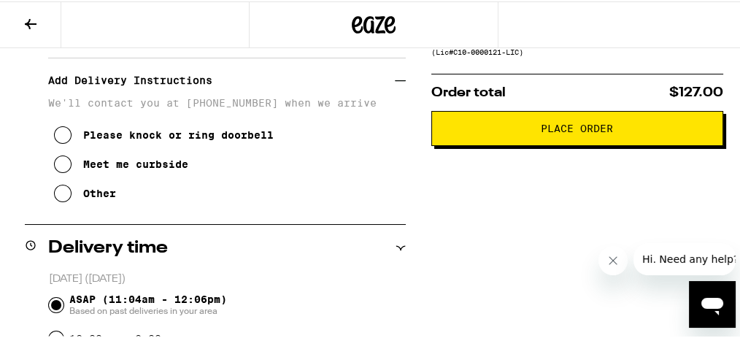
click at [97, 168] on div "Meet me curbside" at bounding box center [135, 163] width 105 height 12
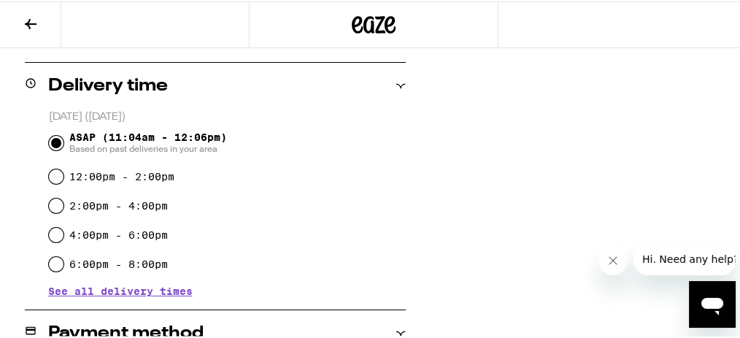
scroll to position [211, 0]
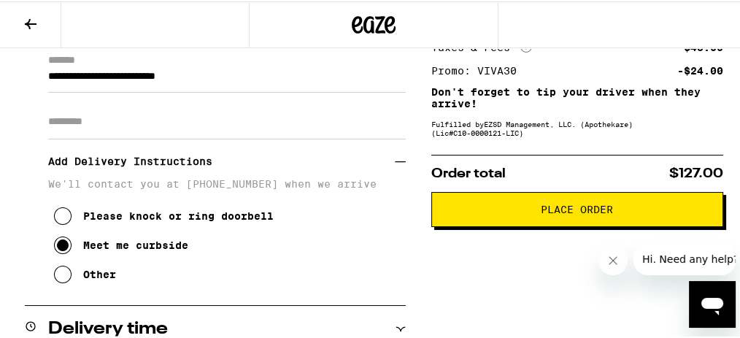
click at [512, 204] on button "Place Order" at bounding box center [577, 208] width 292 height 35
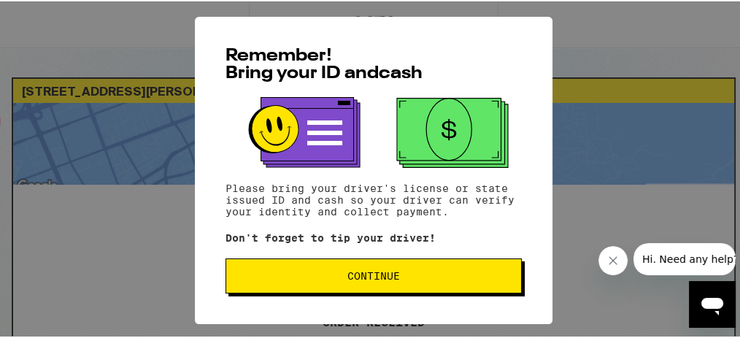
click at [425, 280] on span "Continue" at bounding box center [374, 274] width 272 height 10
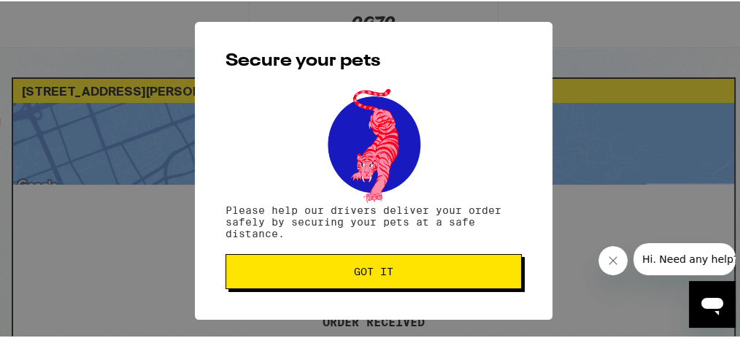
click at [427, 279] on button "Got it" at bounding box center [374, 270] width 296 height 35
